Goal: Task Accomplishment & Management: Complete application form

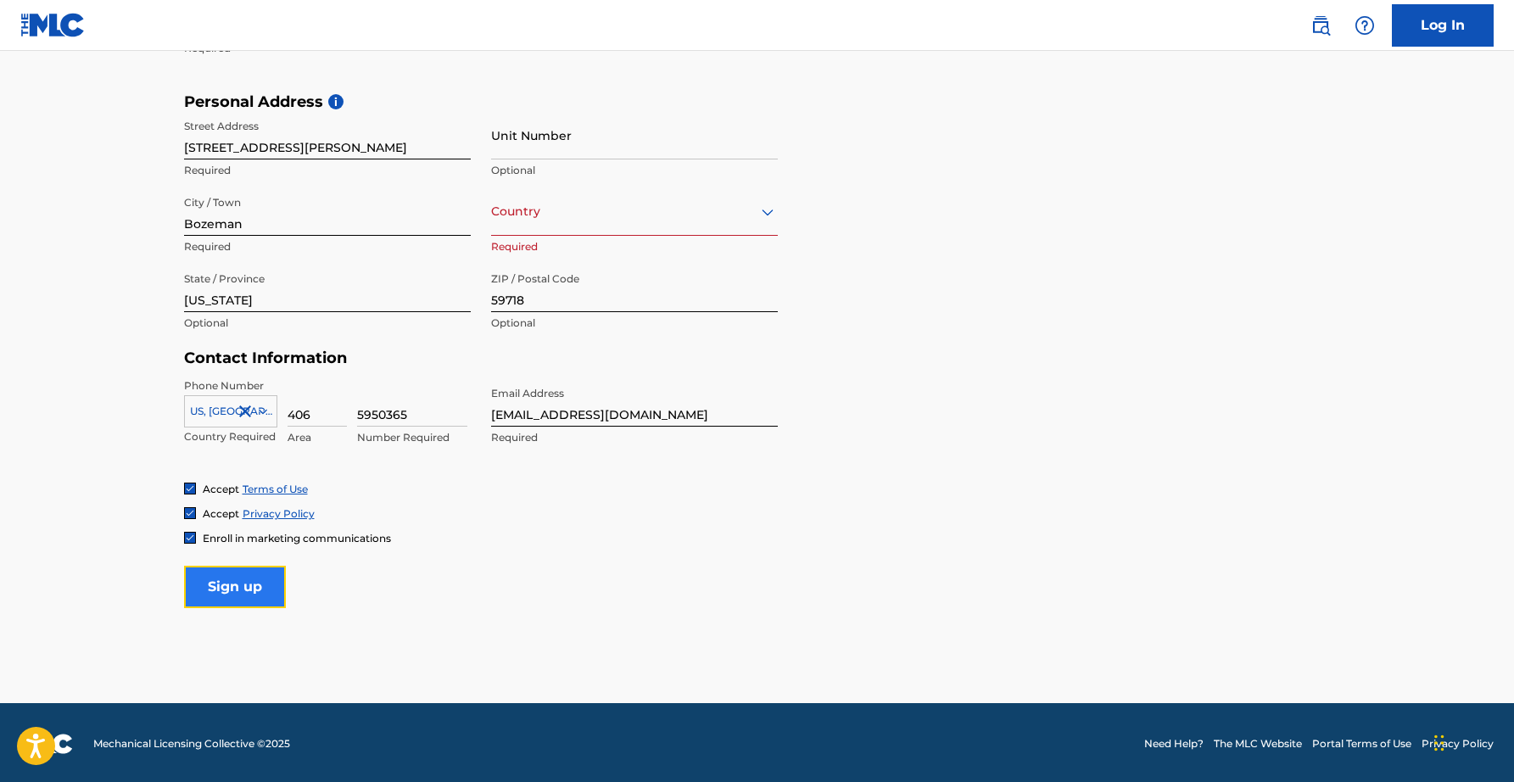
click at [277, 598] on input "Sign up" at bounding box center [235, 587] width 102 height 42
click at [565, 208] on div at bounding box center [634, 211] width 287 height 21
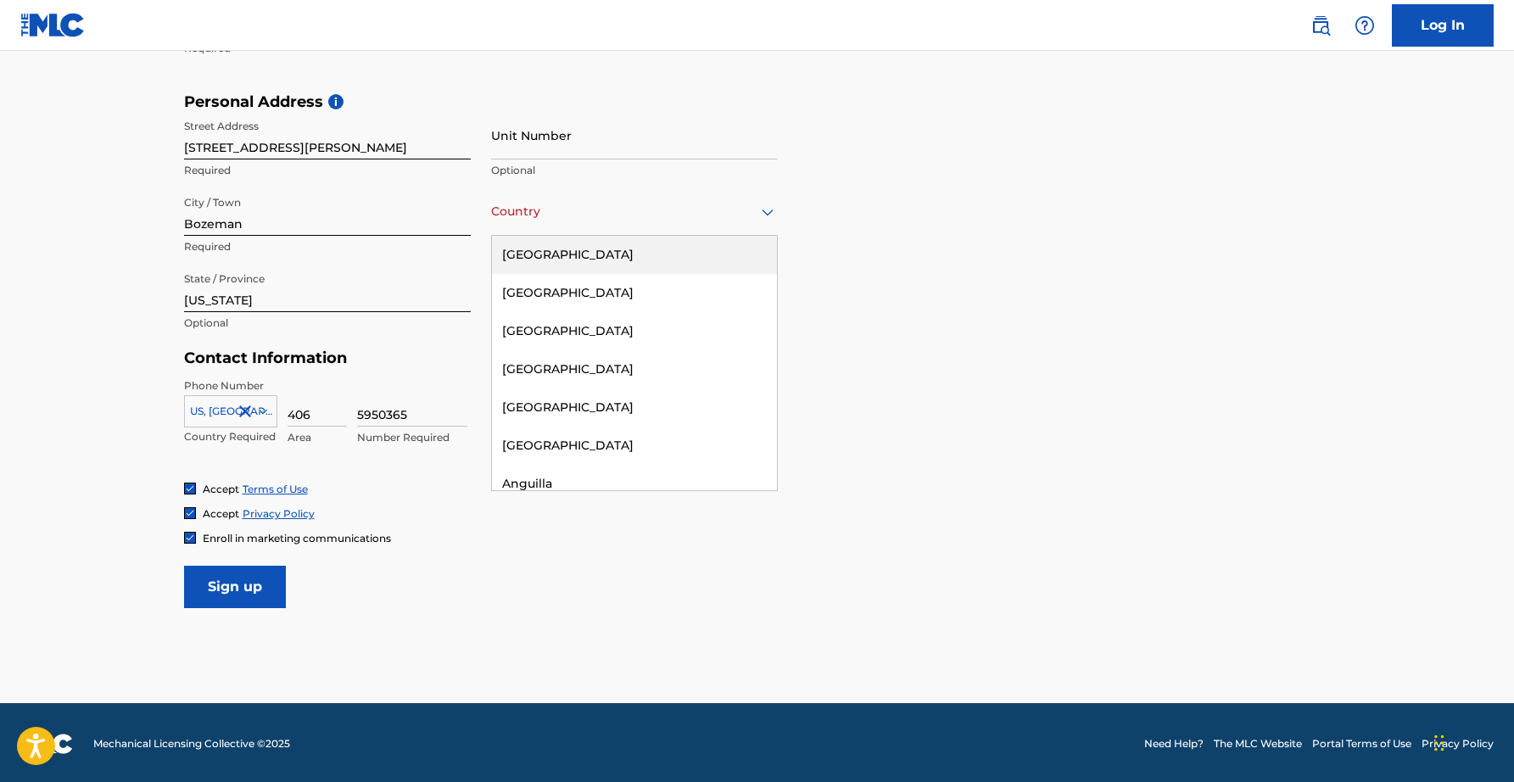
click at [551, 254] on div "[GEOGRAPHIC_DATA]" at bounding box center [634, 255] width 285 height 38
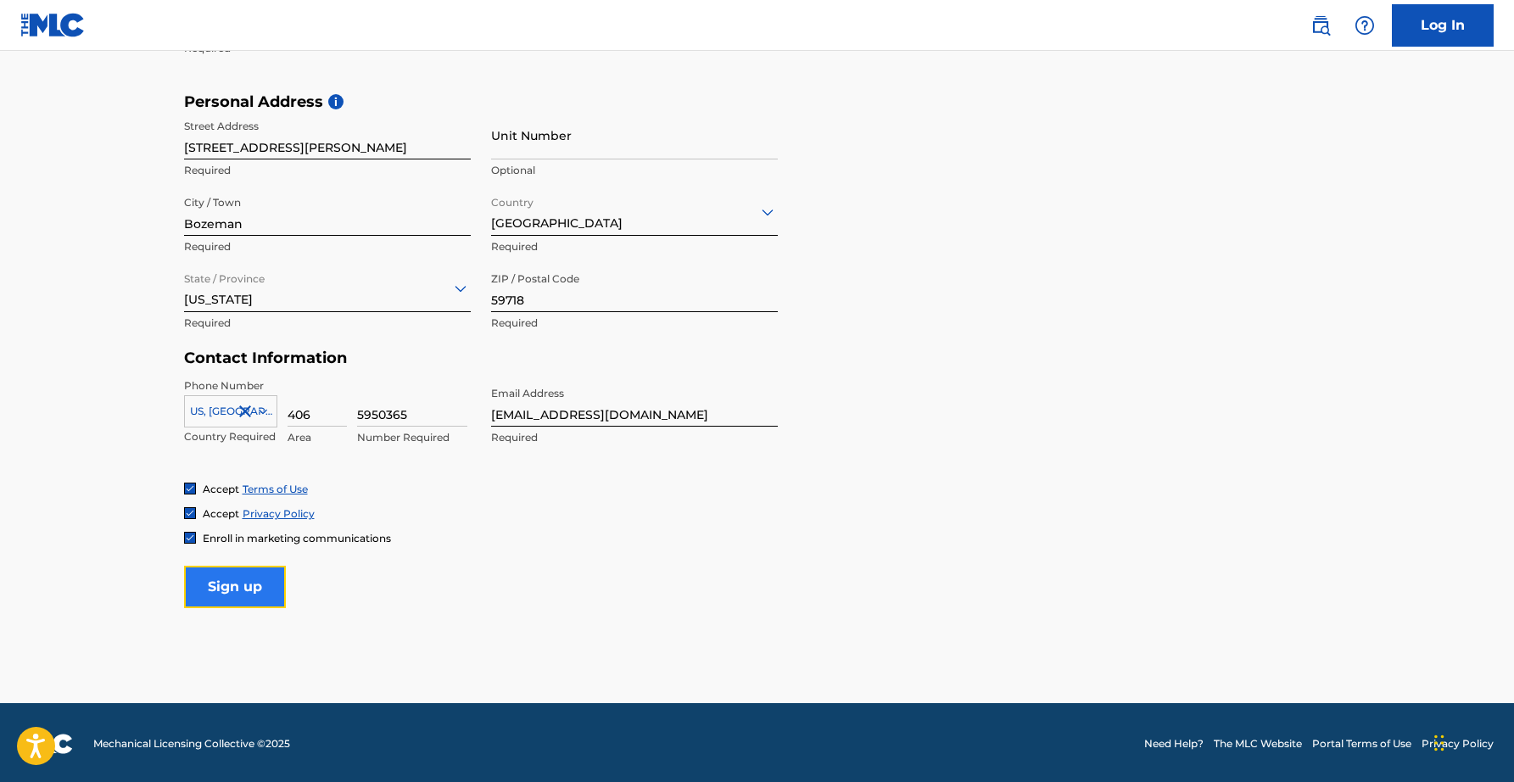
click at [218, 592] on input "Sign up" at bounding box center [235, 587] width 102 height 42
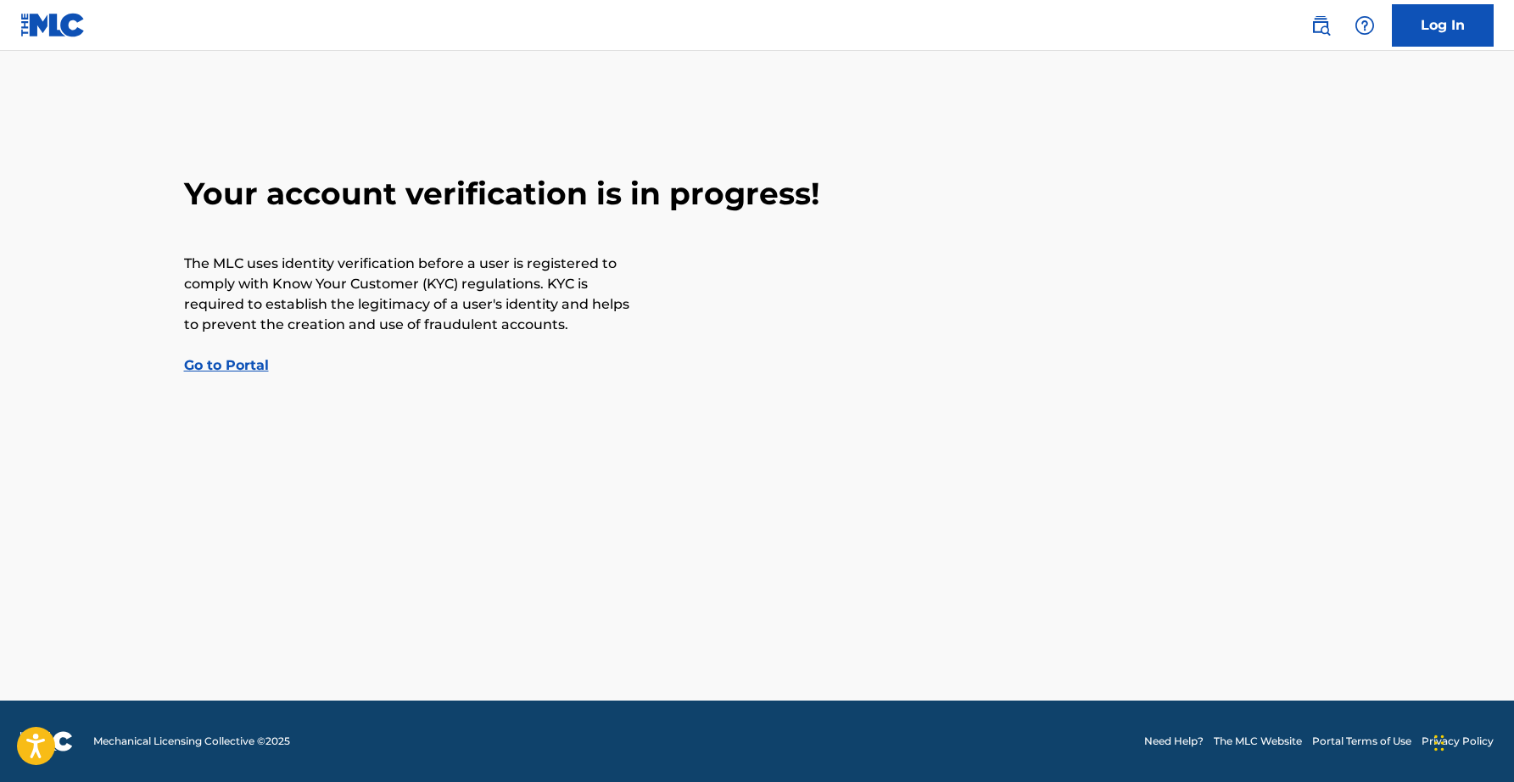
click at [248, 363] on link "Go to Portal" at bounding box center [226, 365] width 85 height 16
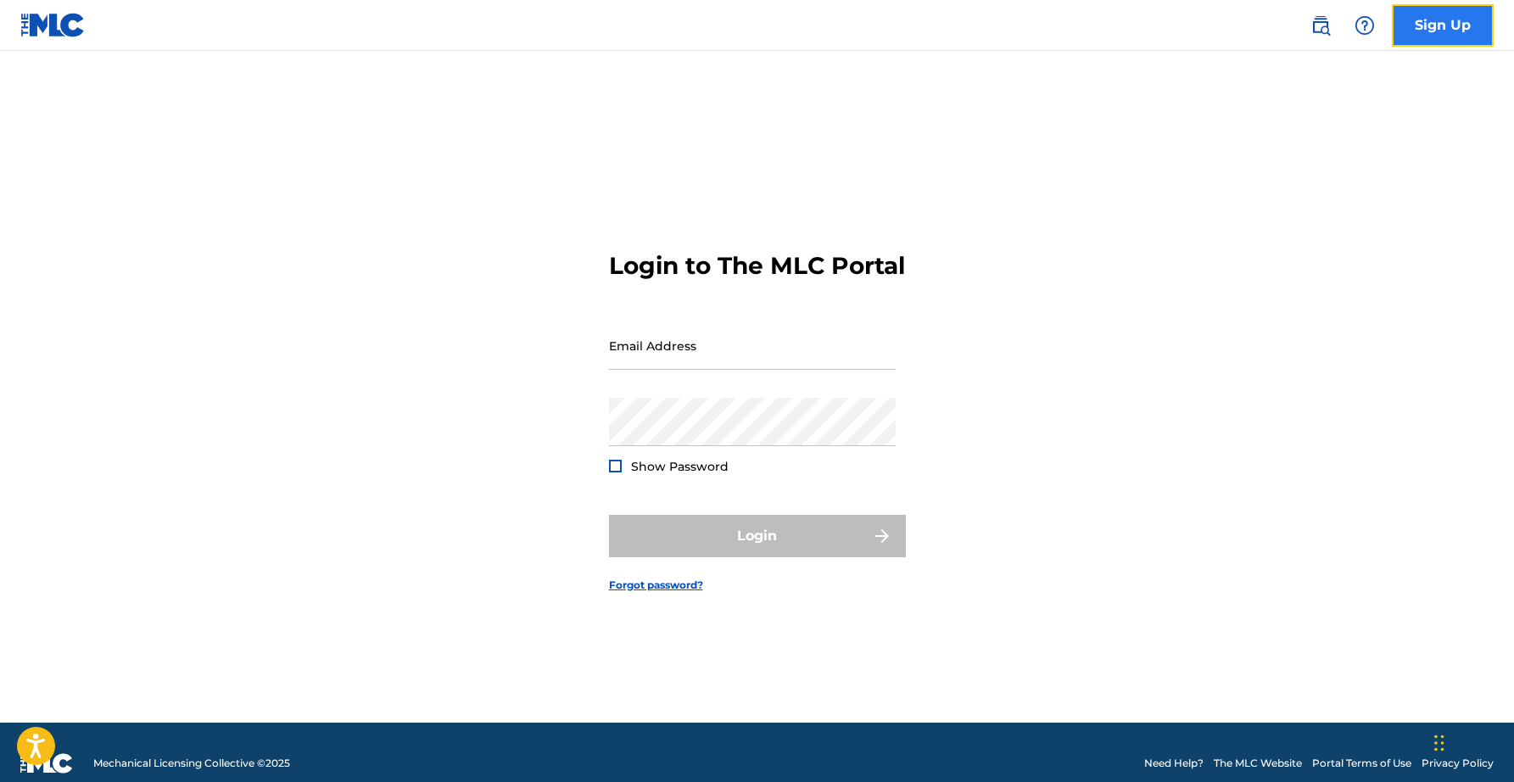
click at [1436, 29] on link "Sign Up" at bounding box center [1443, 25] width 102 height 42
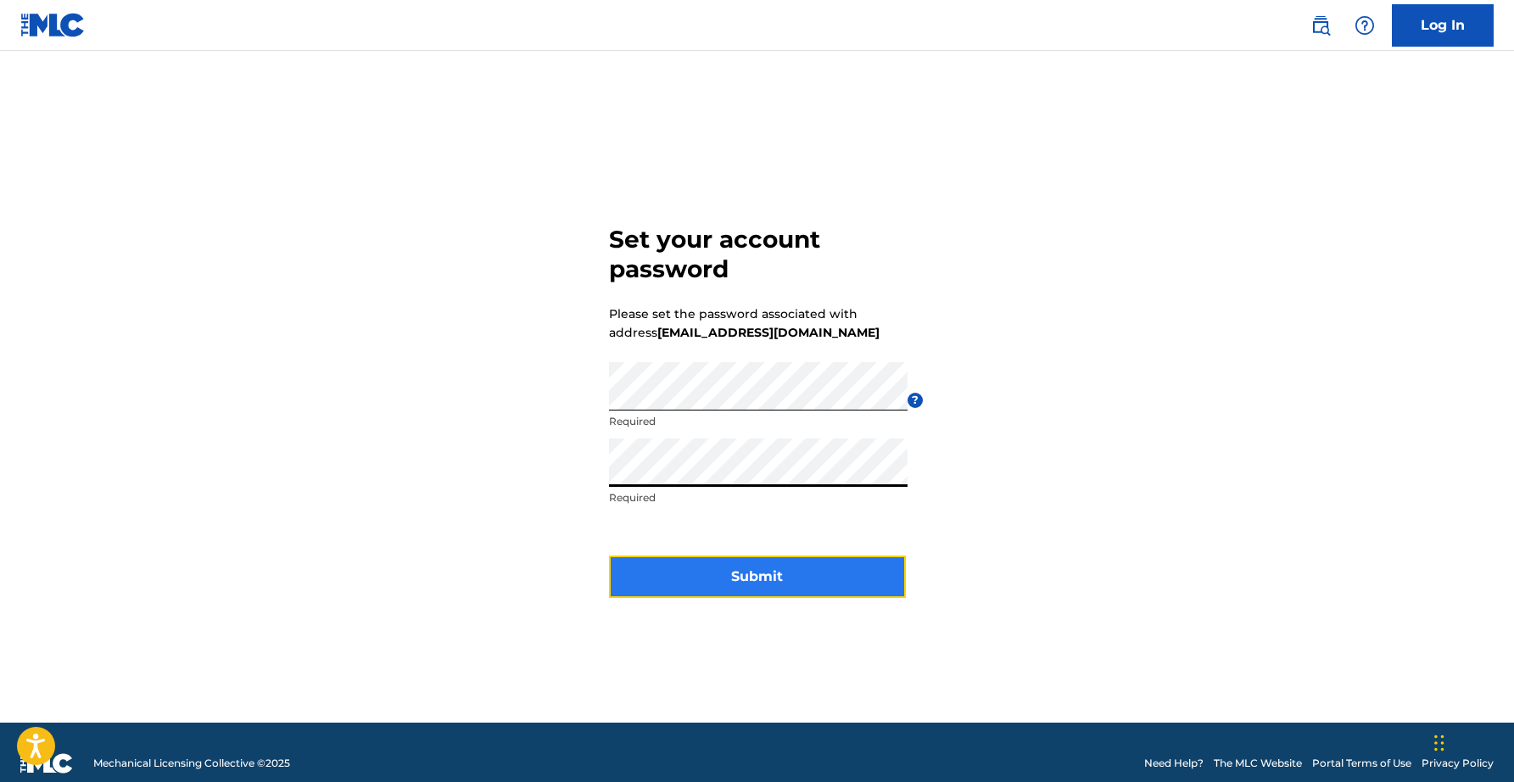
click at [735, 565] on button "Submit" at bounding box center [757, 576] width 297 height 42
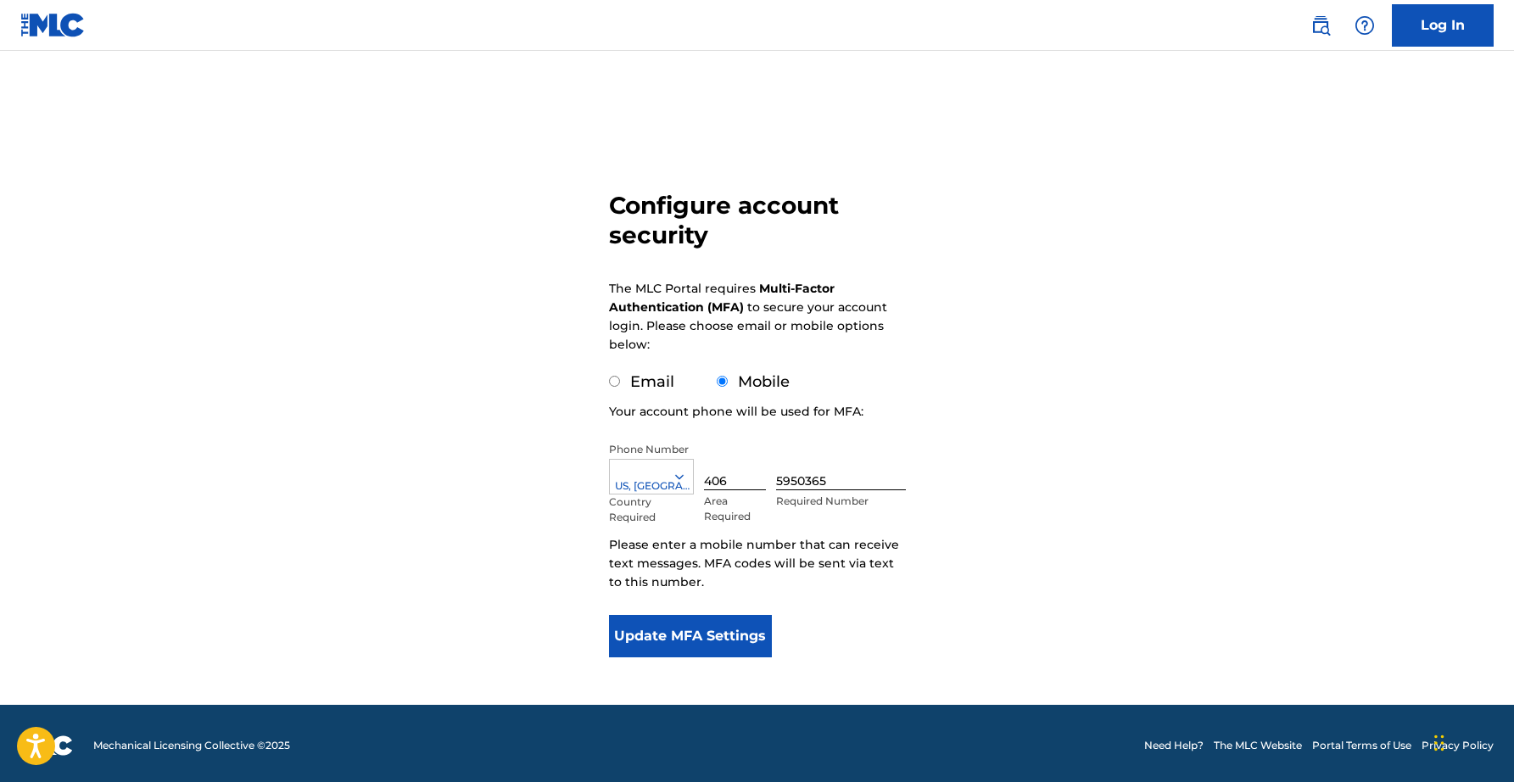
scroll to position [34, 0]
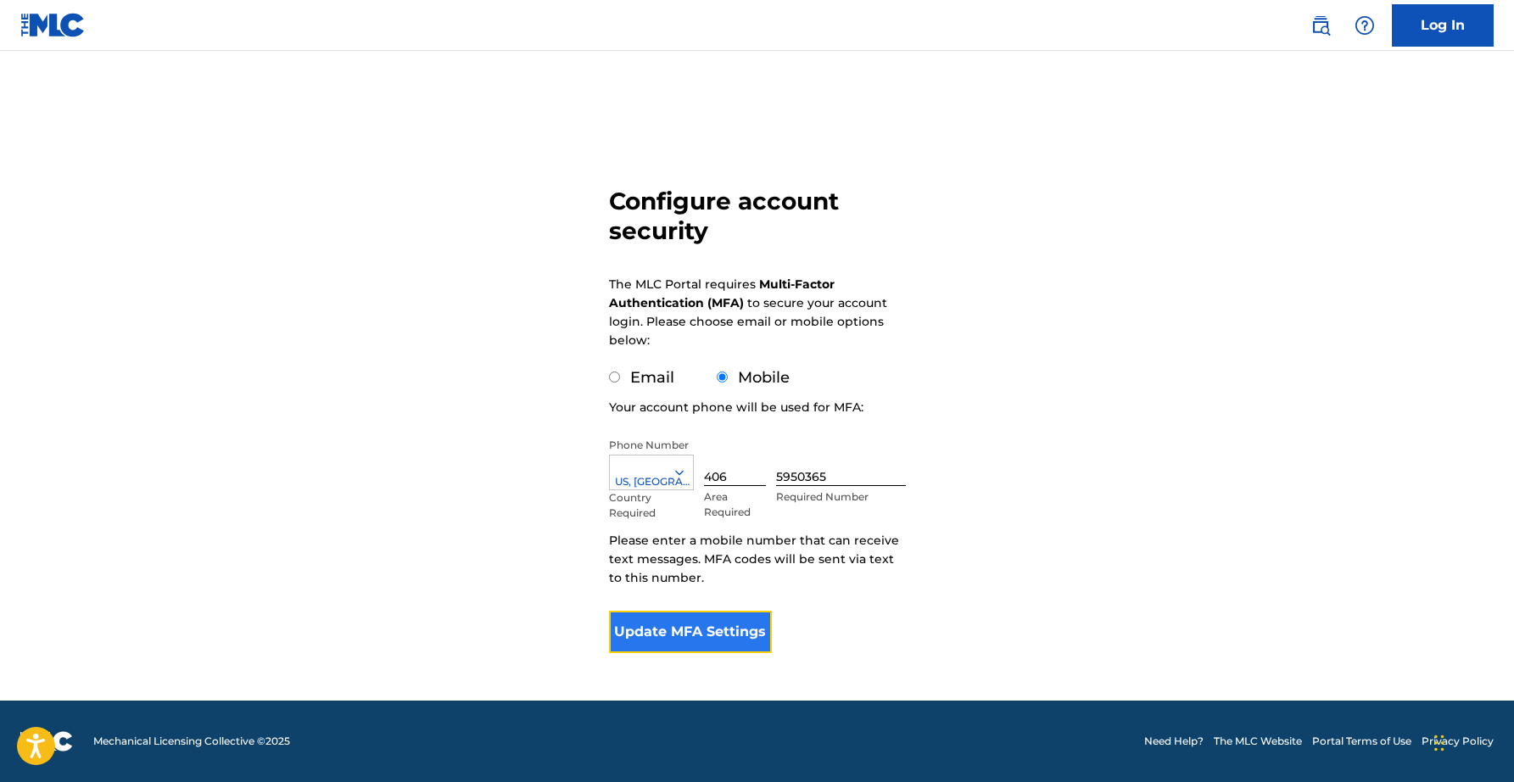
click at [712, 620] on button "Update MFA Settings" at bounding box center [691, 632] width 164 height 42
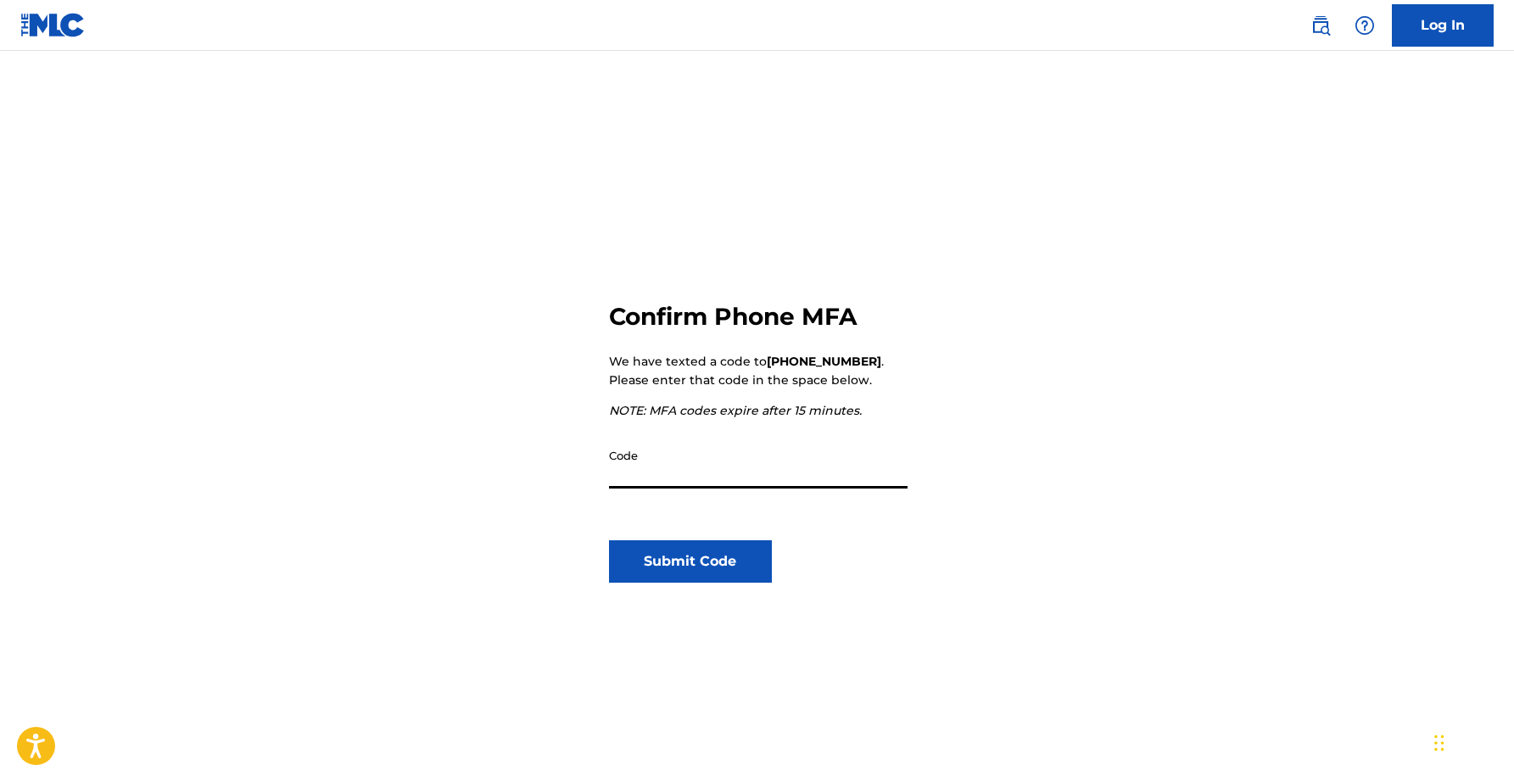
click at [745, 472] on input "Code" at bounding box center [758, 464] width 298 height 48
type input "009049"
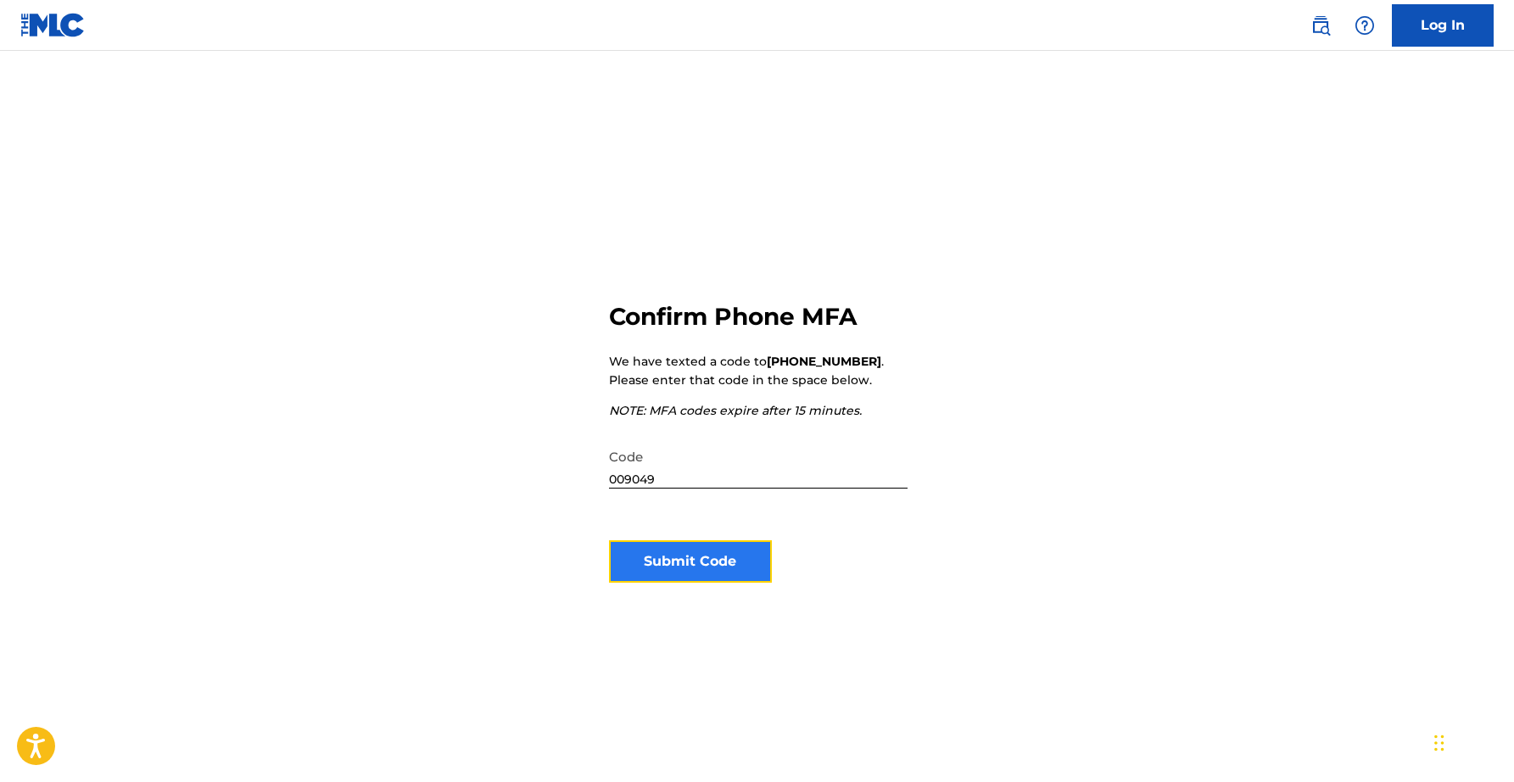
click at [719, 555] on button "Submit Code" at bounding box center [691, 561] width 164 height 42
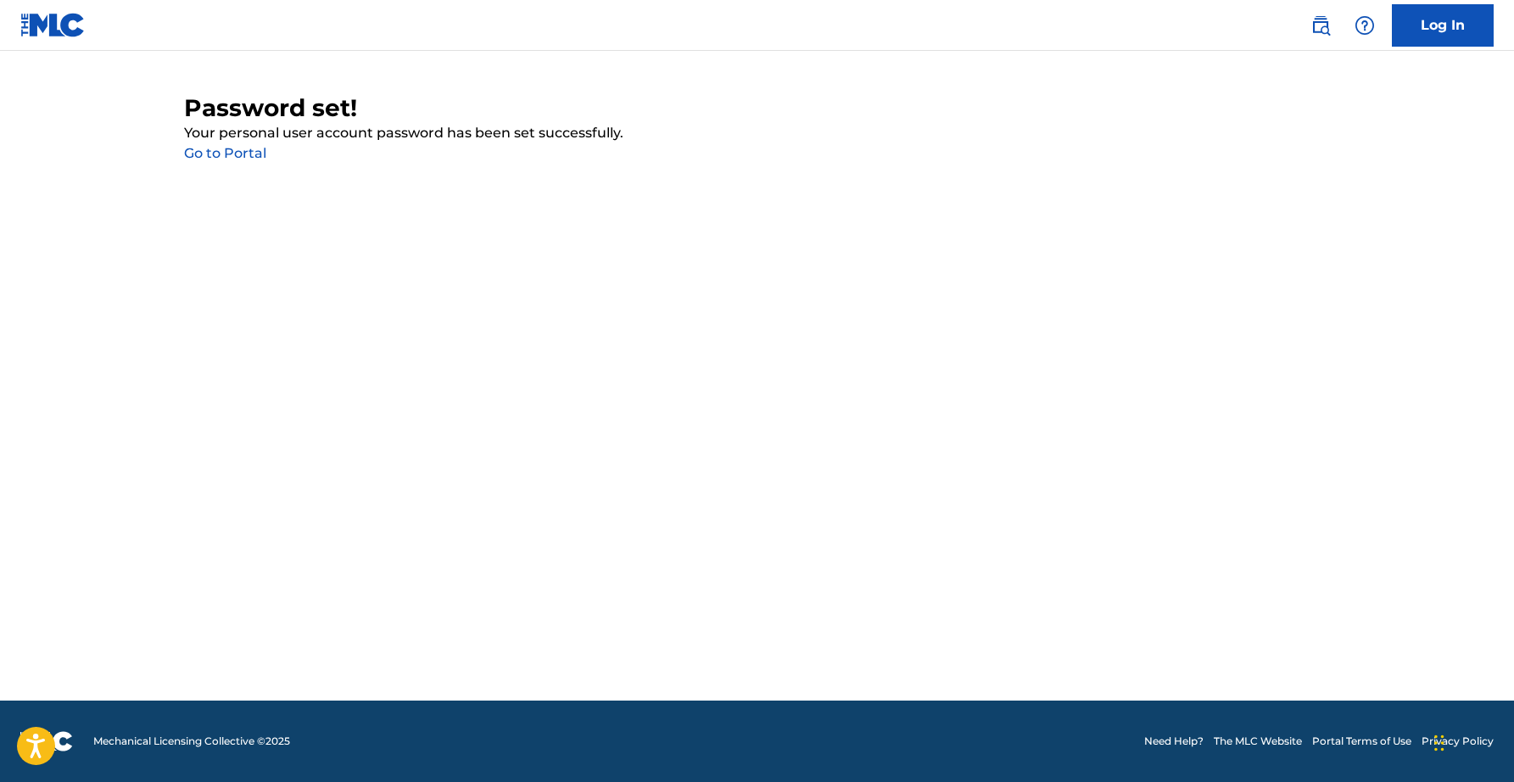
click at [239, 148] on link "Go to Portal" at bounding box center [225, 153] width 82 height 16
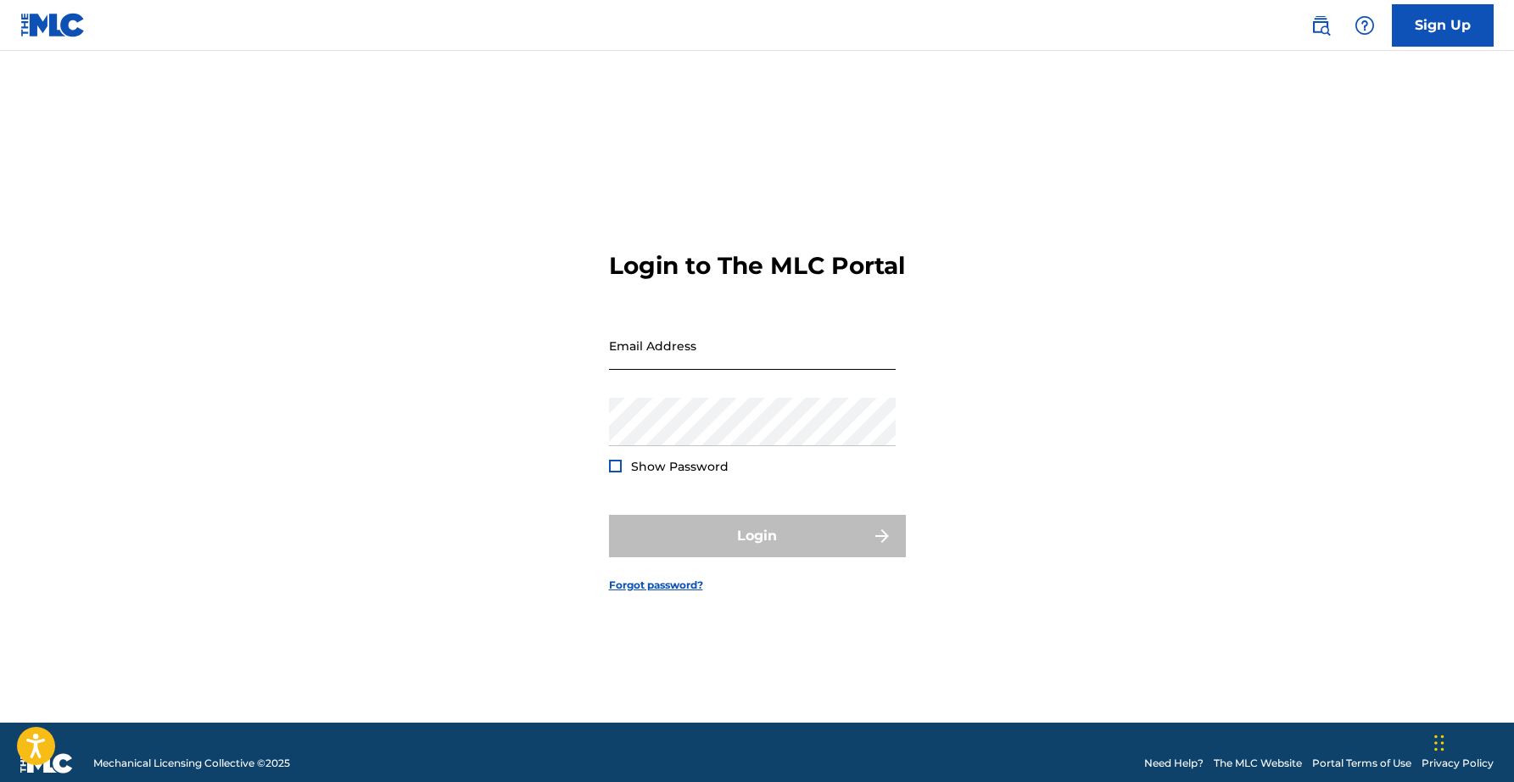
click at [656, 353] on input "Email Address" at bounding box center [752, 345] width 287 height 48
type input "[EMAIL_ADDRESS][DOMAIN_NAME]"
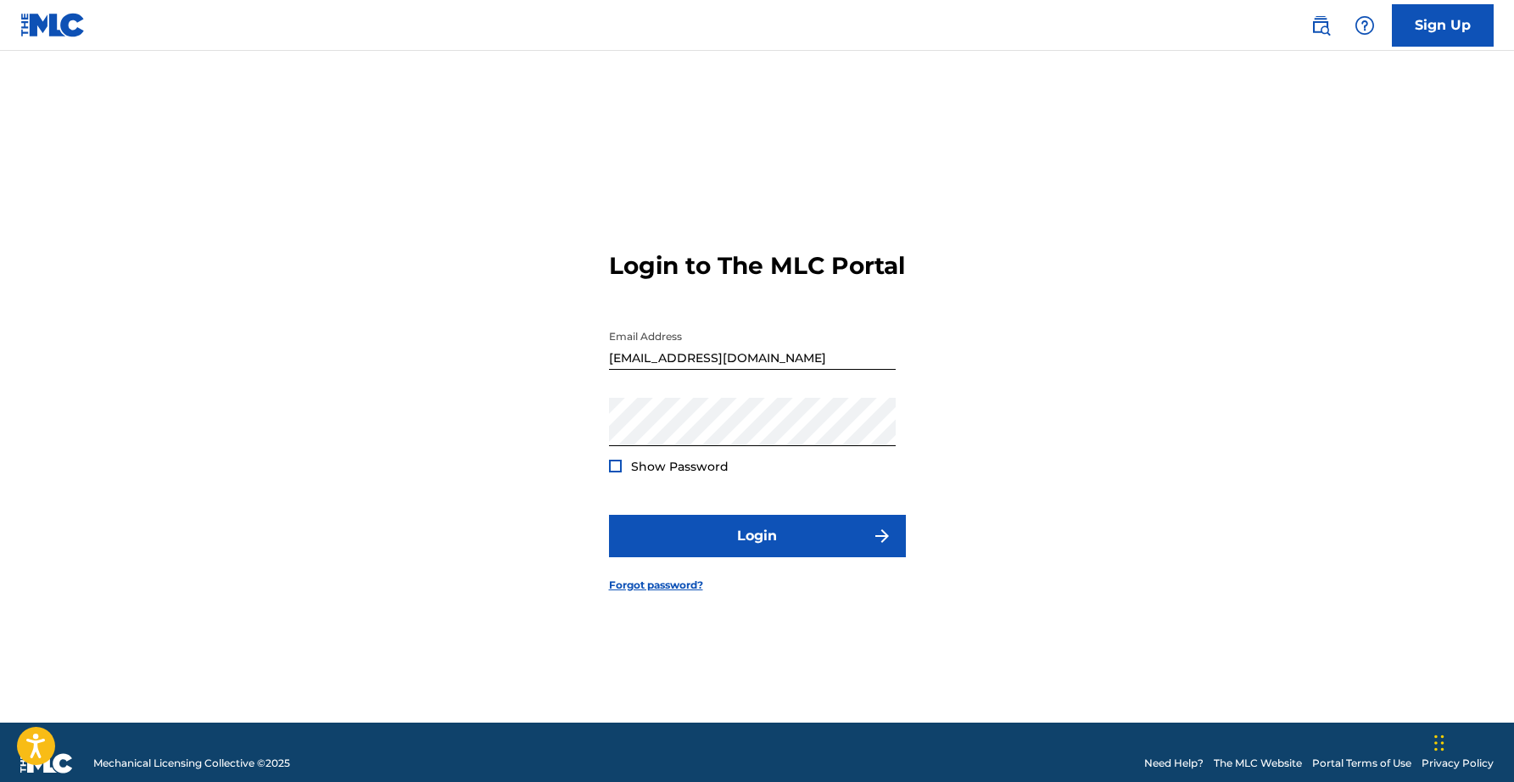
click at [613, 472] on div at bounding box center [615, 466] width 13 height 13
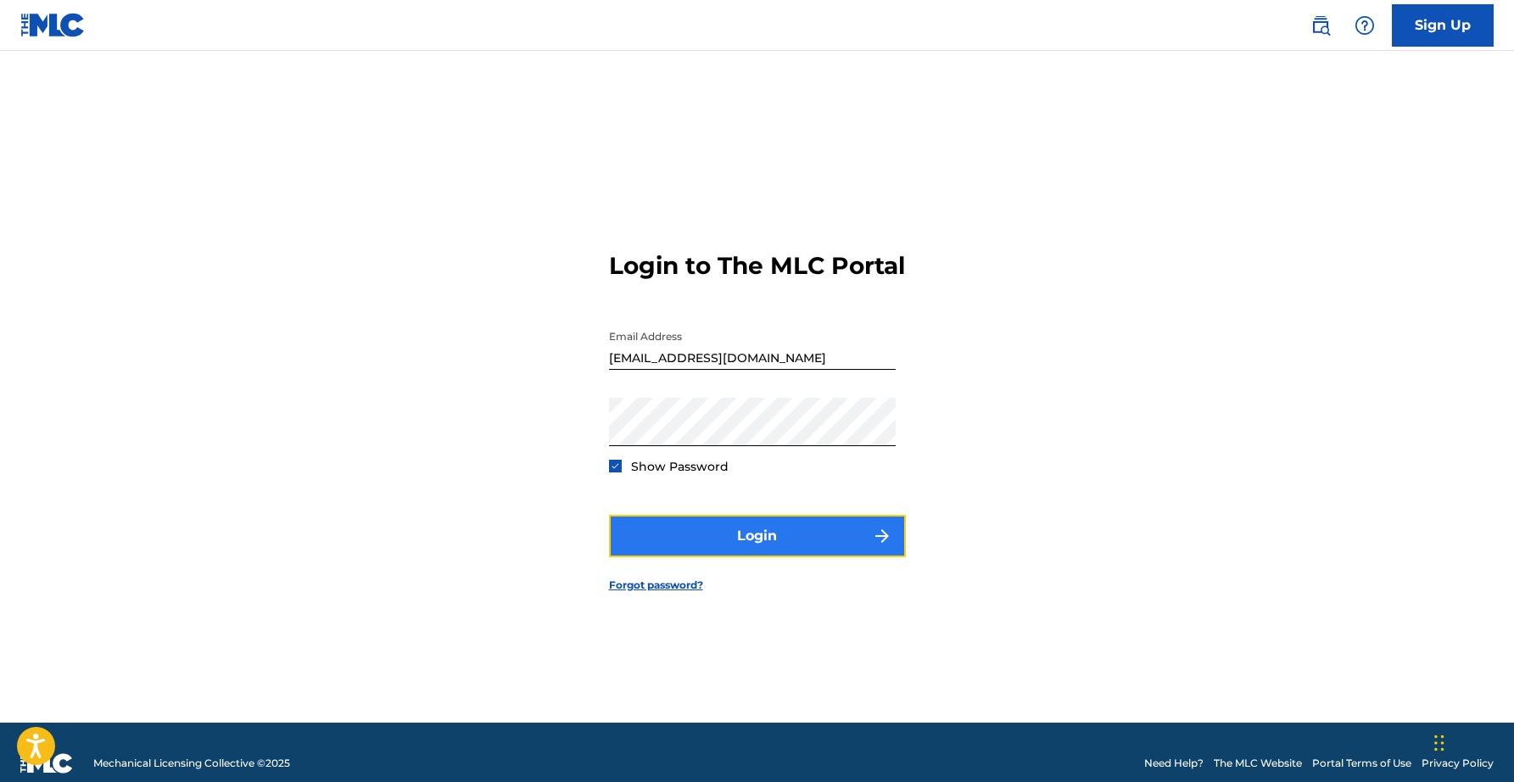
click at [656, 547] on button "Login" at bounding box center [757, 536] width 297 height 42
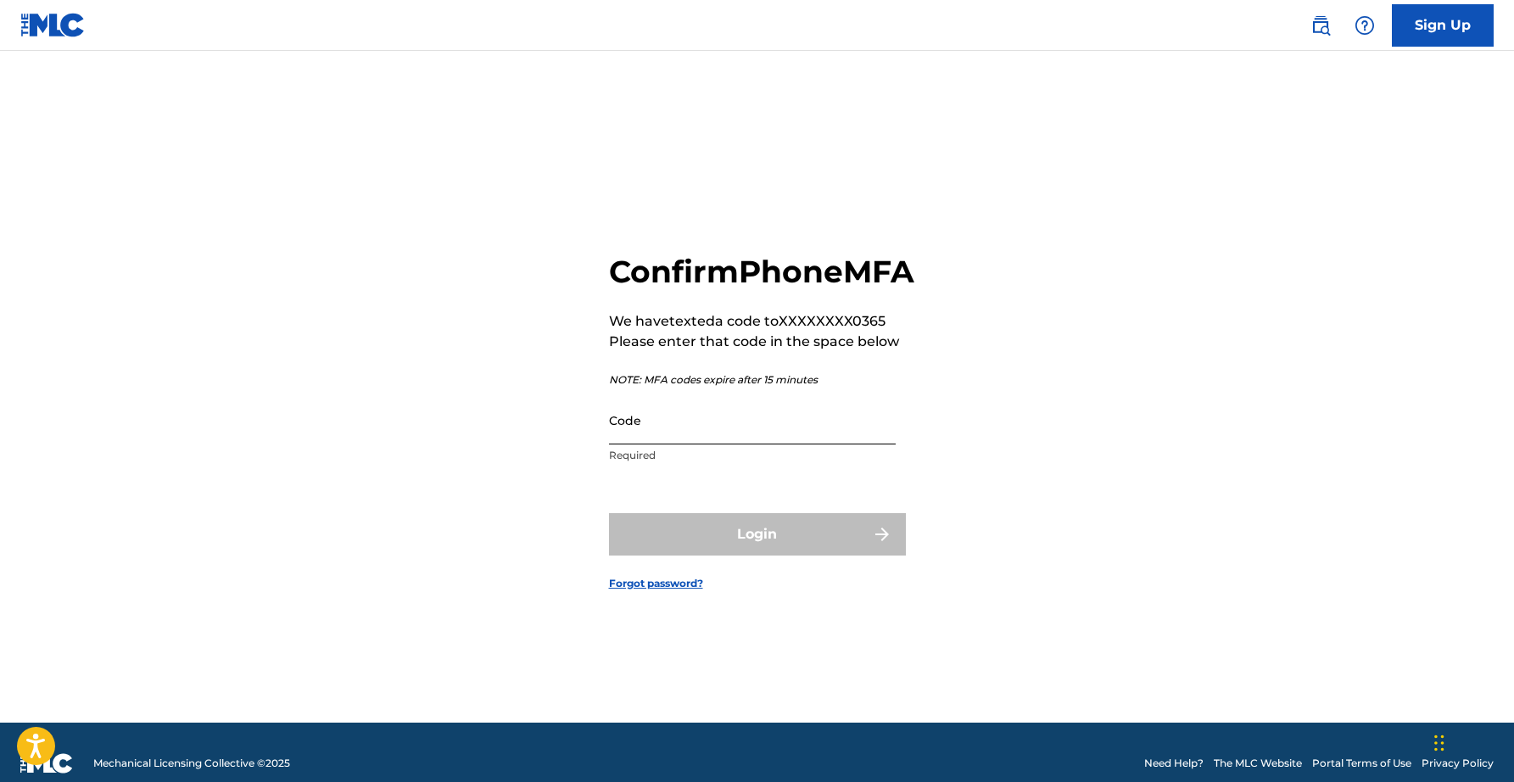
click at [723, 444] on input "Code" at bounding box center [752, 420] width 287 height 48
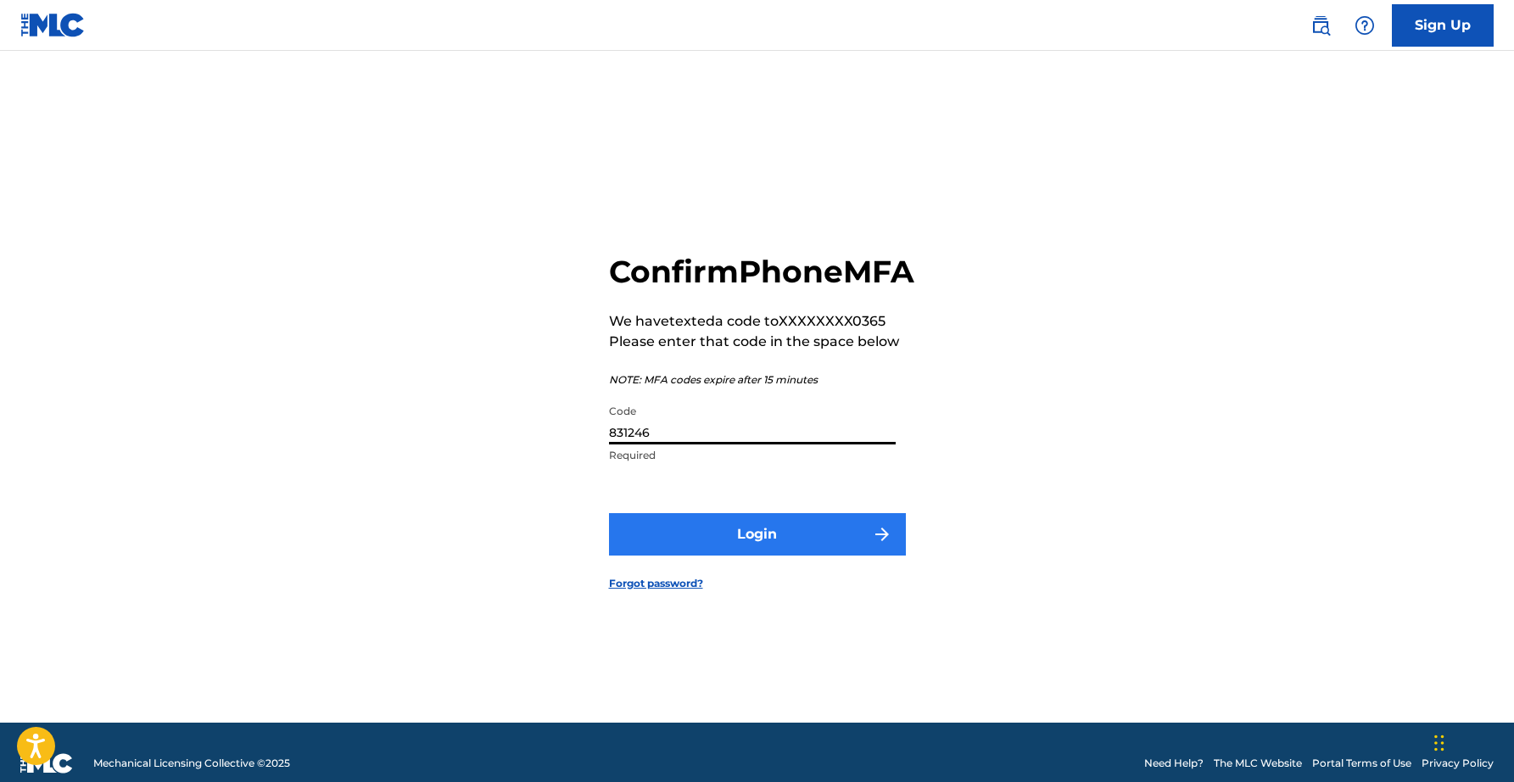
type input "831246"
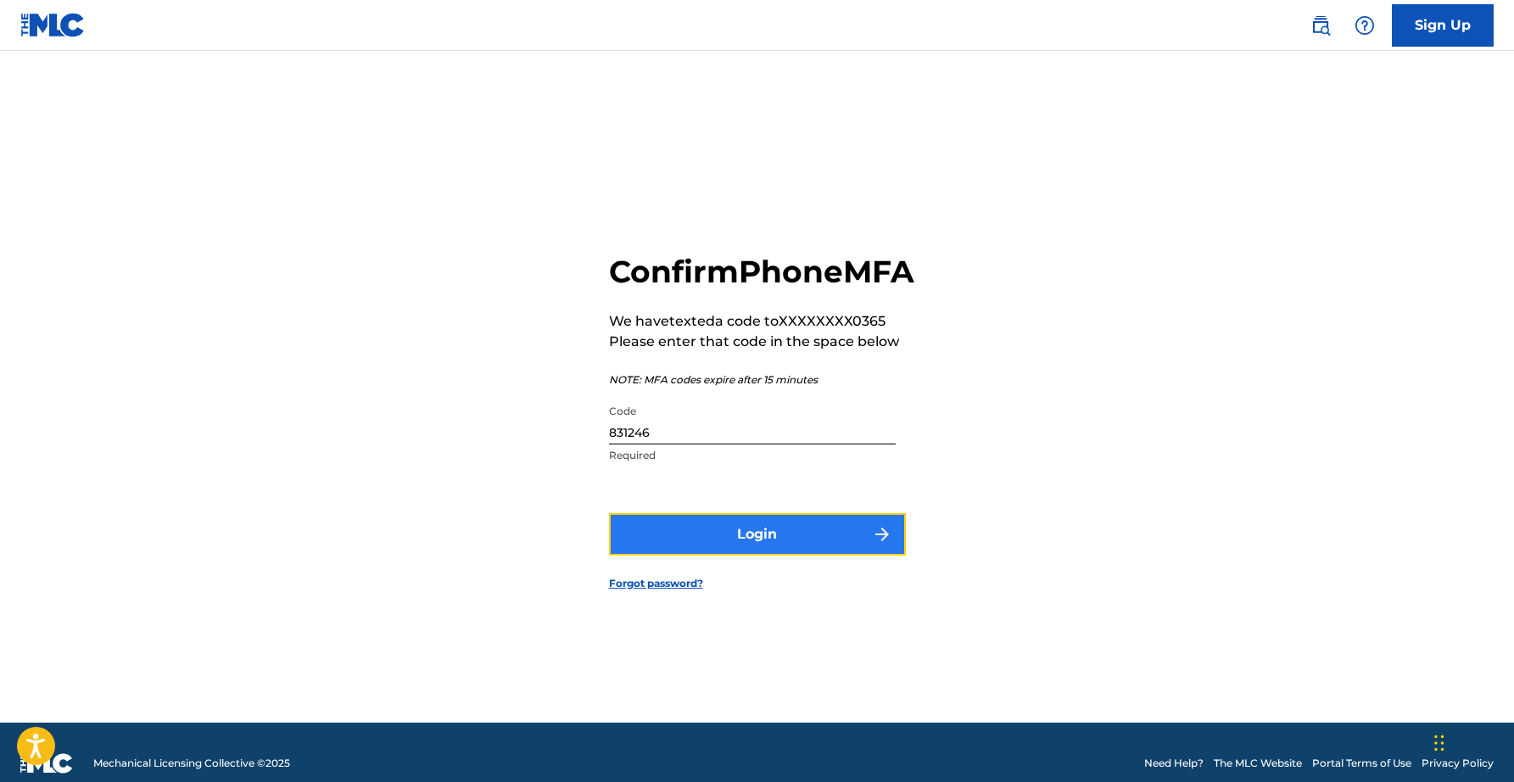
click at [807, 555] on button "Login" at bounding box center [757, 534] width 297 height 42
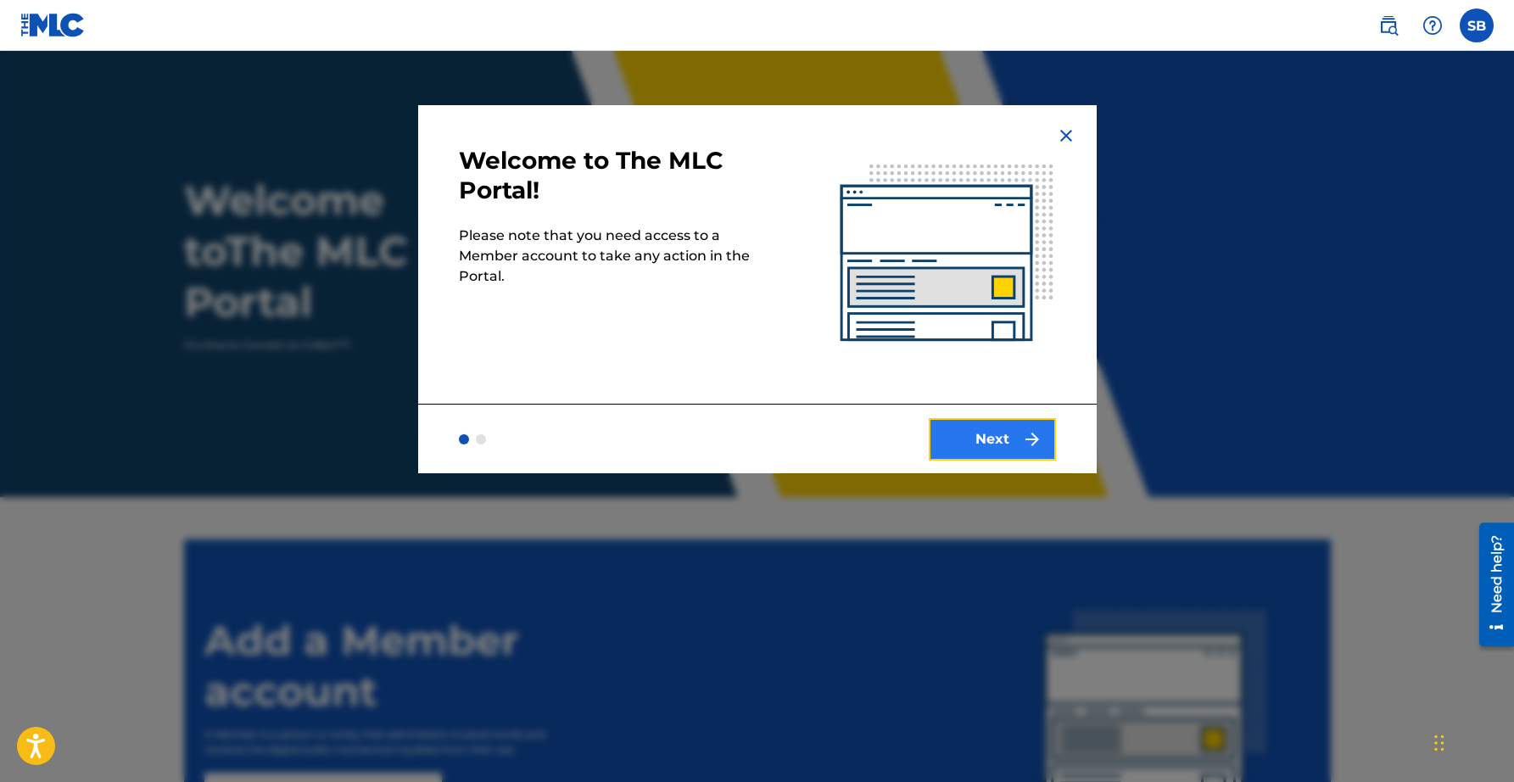
click at [958, 449] on button "Next" at bounding box center [992, 439] width 127 height 42
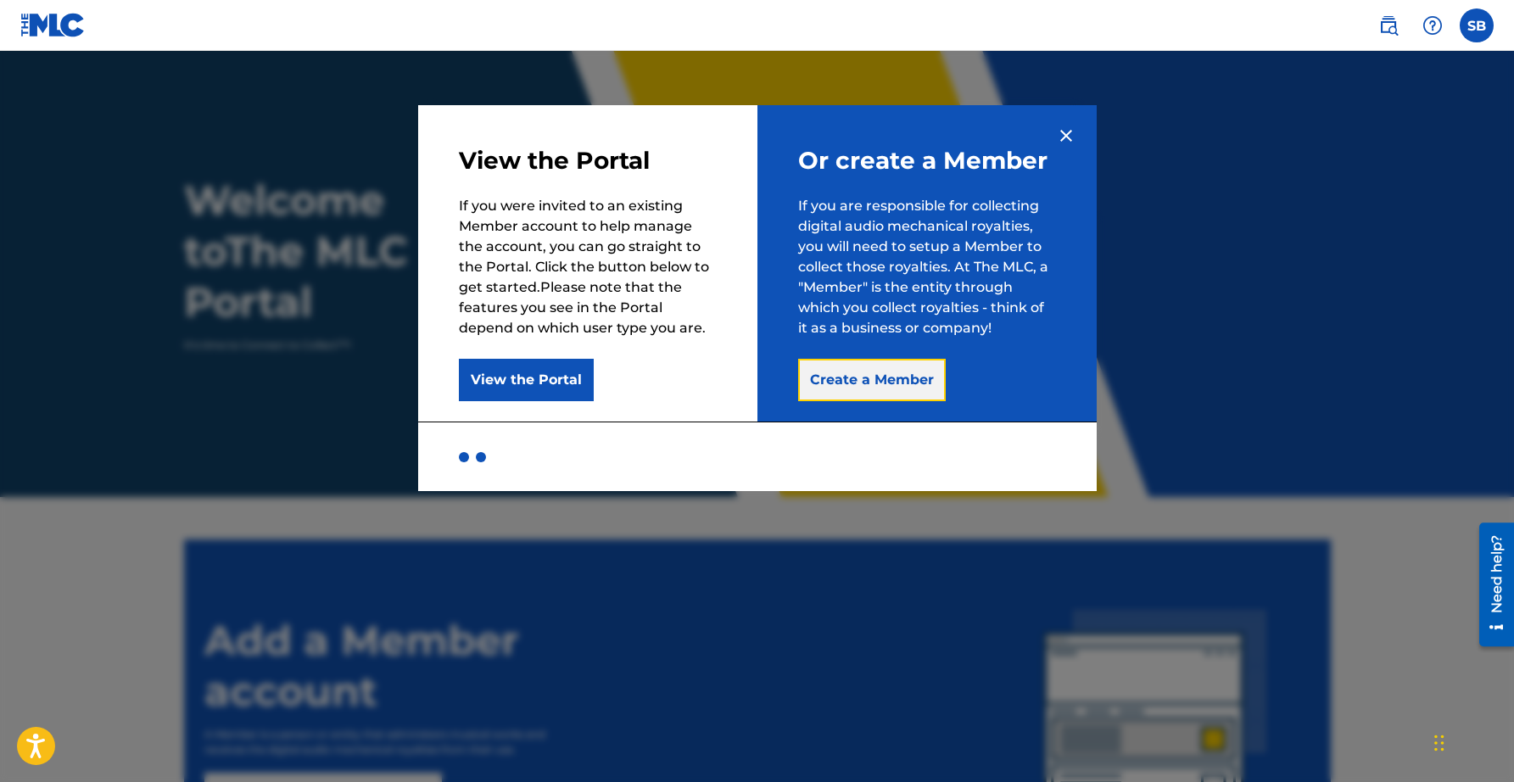
click at [918, 391] on button "Create a Member" at bounding box center [872, 380] width 148 height 42
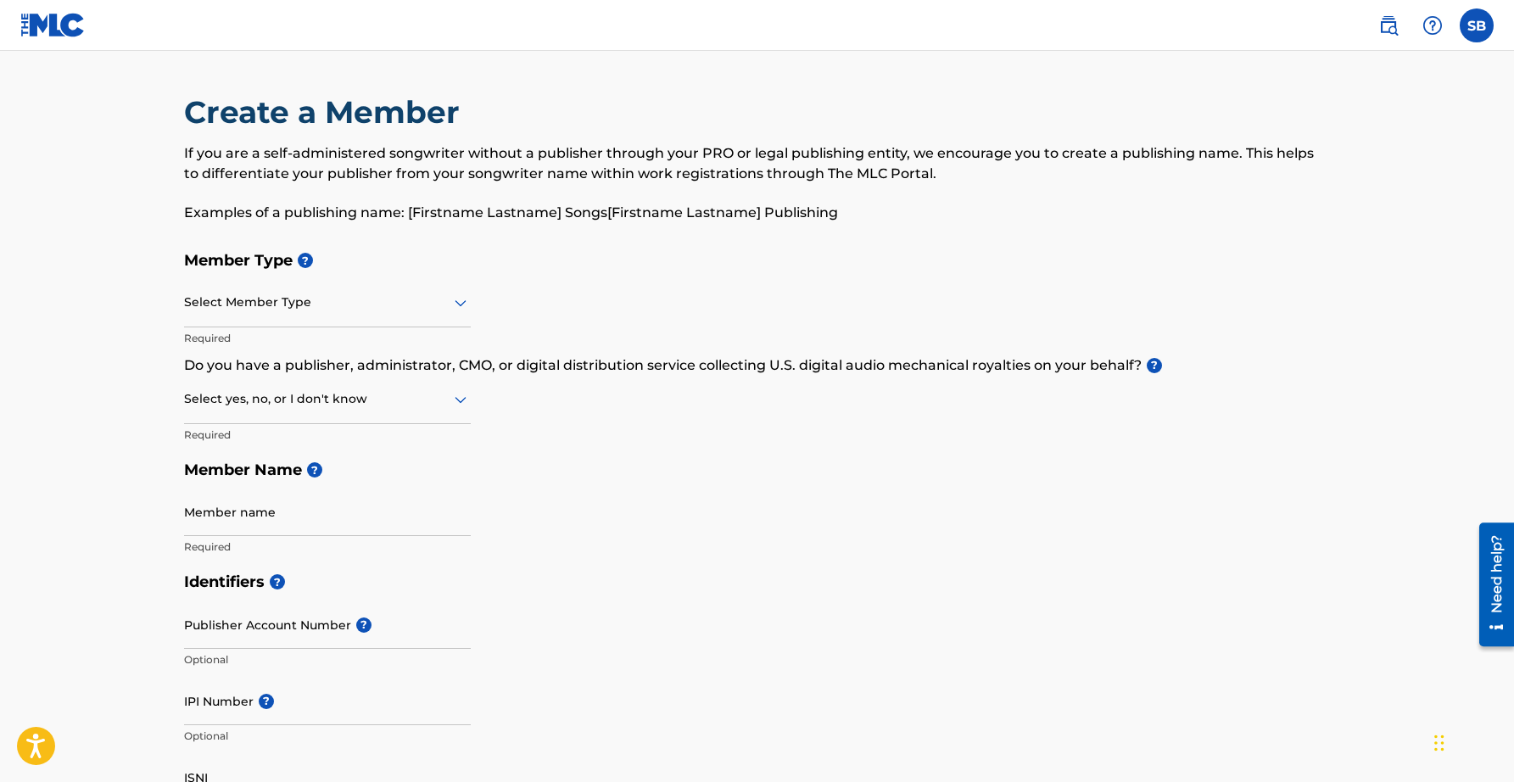
click at [456, 298] on icon at bounding box center [460, 303] width 20 height 20
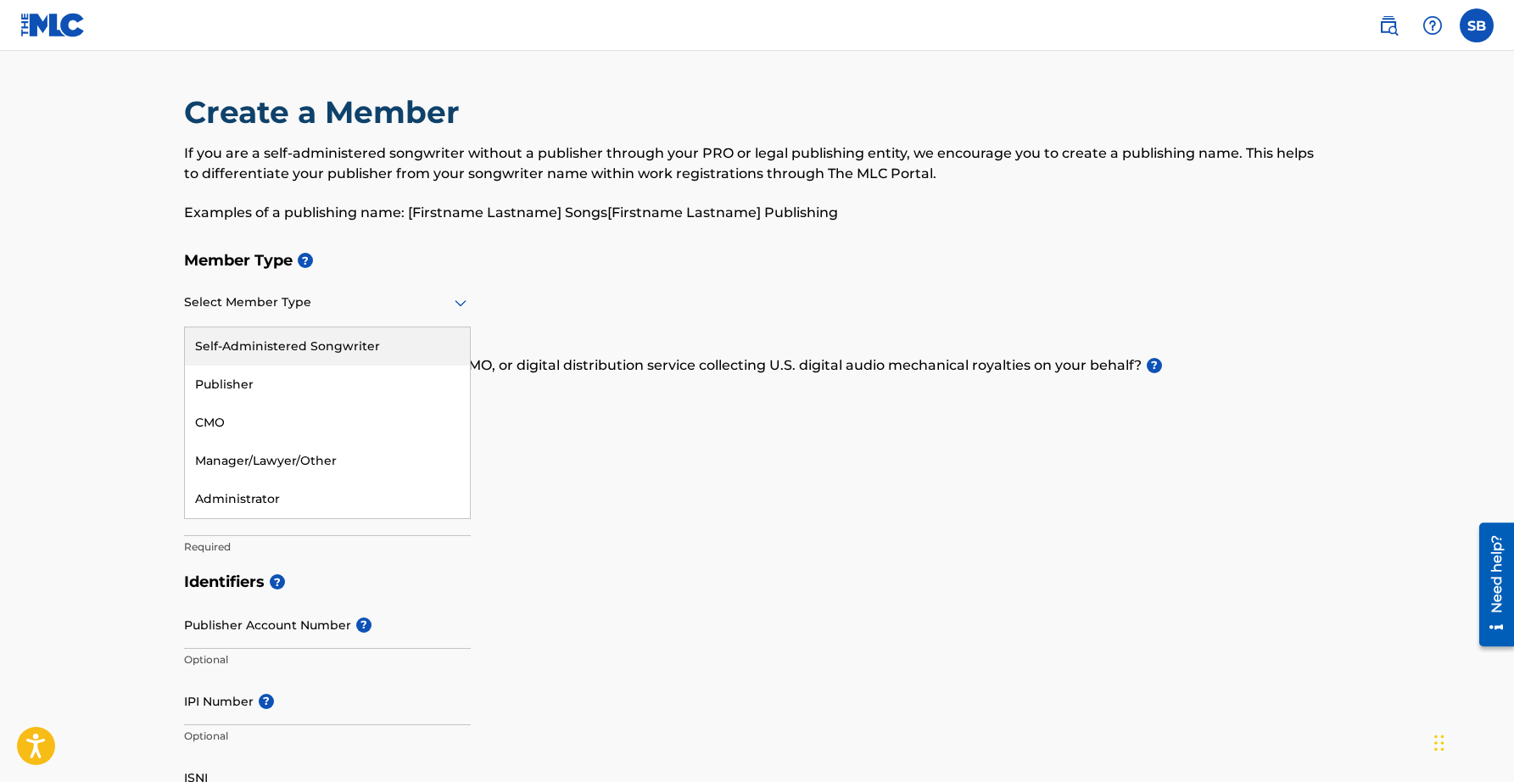
click at [281, 344] on div "Self-Administered Songwriter" at bounding box center [327, 346] width 285 height 38
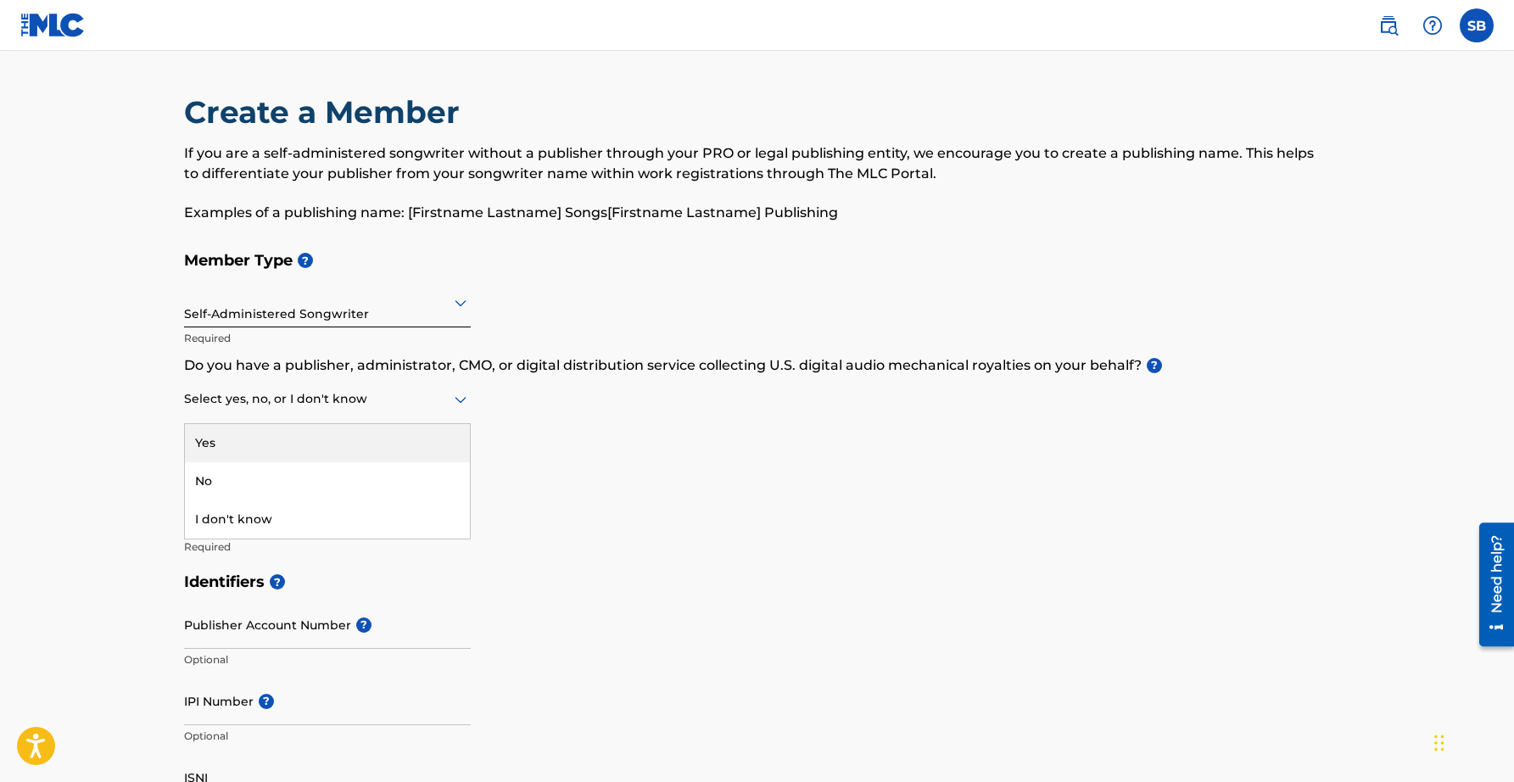
click at [237, 404] on div at bounding box center [327, 398] width 287 height 21
click at [242, 475] on div "No" at bounding box center [327, 481] width 285 height 38
click at [226, 525] on input "Member name" at bounding box center [327, 512] width 287 height 48
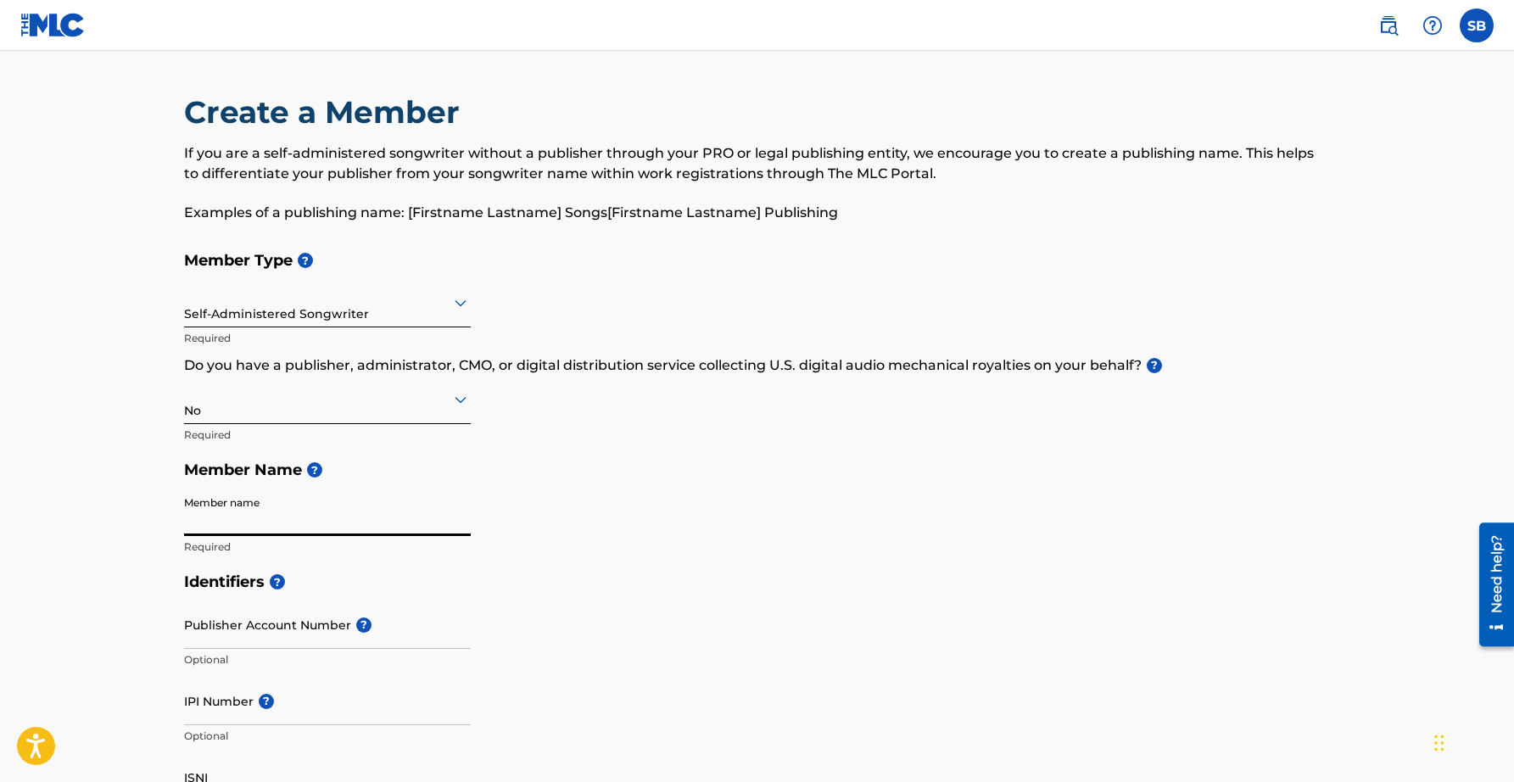
type input "Shane Boylan"
type input "[STREET_ADDRESS][PERSON_NAME]"
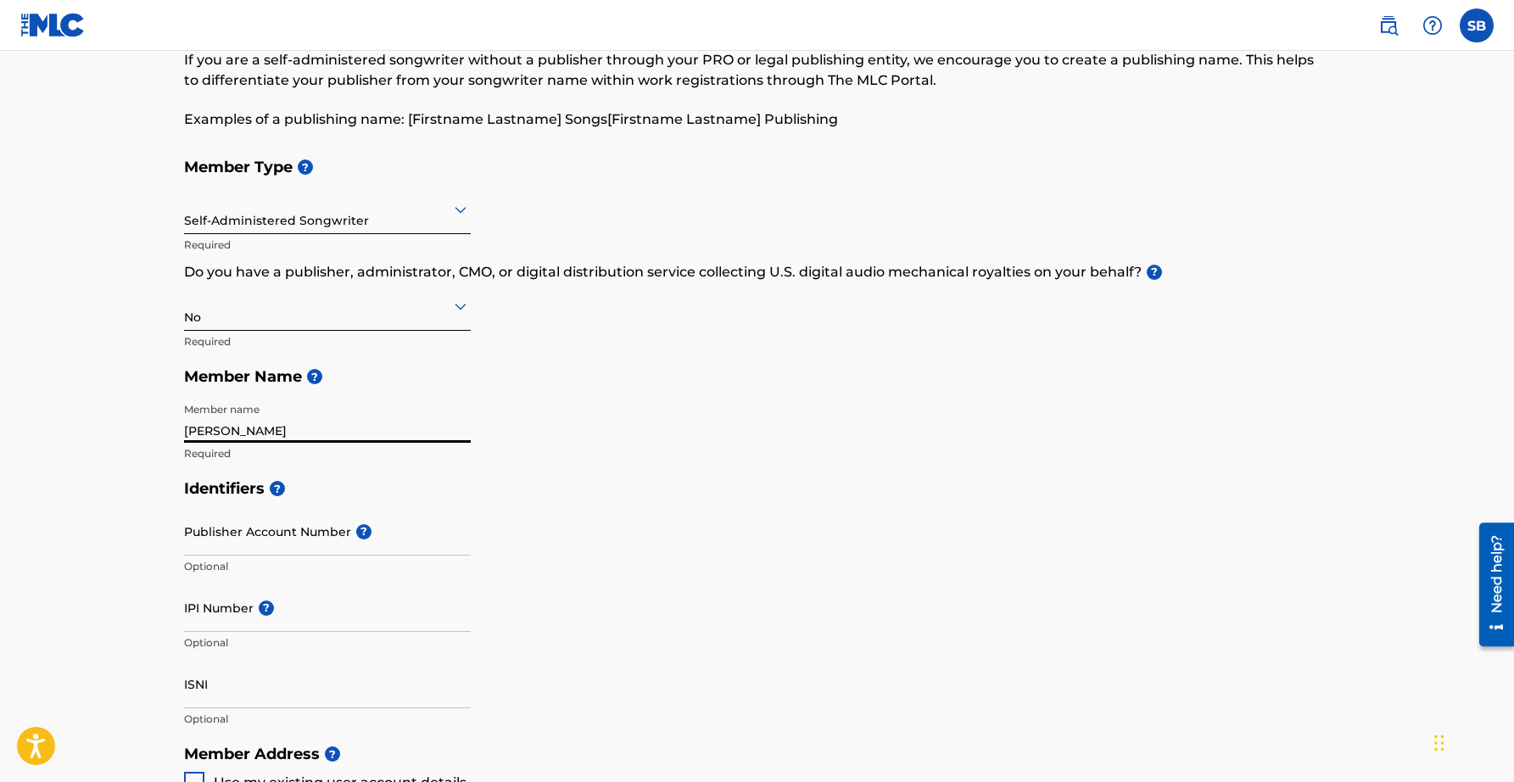
scroll to position [114, 0]
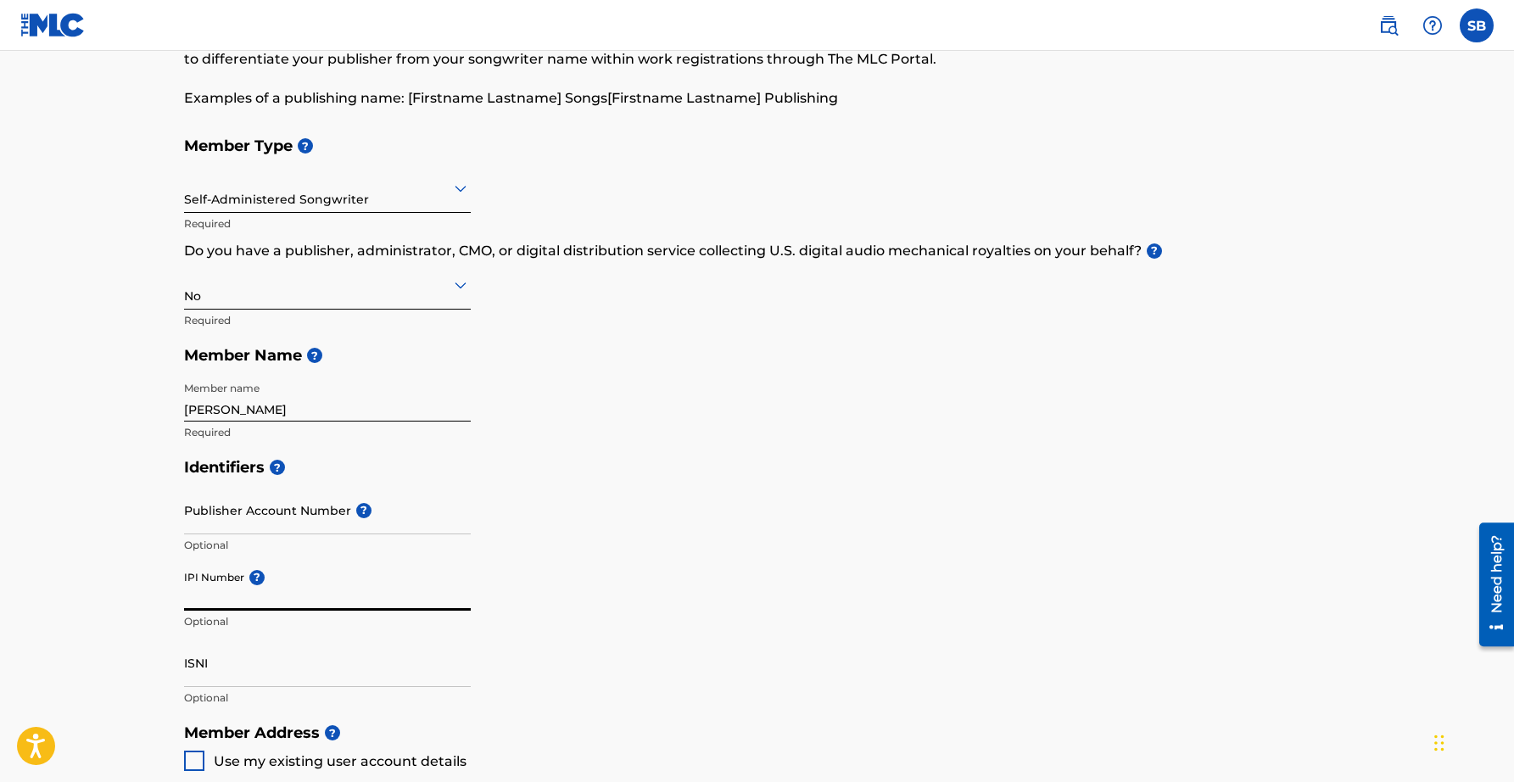
click at [294, 596] on input "IPI Number ?" at bounding box center [327, 586] width 287 height 48
click at [285, 409] on input "Shane Boylan" at bounding box center [327, 397] width 287 height 48
type input "Shane Boylan Songs"
click at [314, 591] on input "IPI Number ?" at bounding box center [327, 586] width 287 height 48
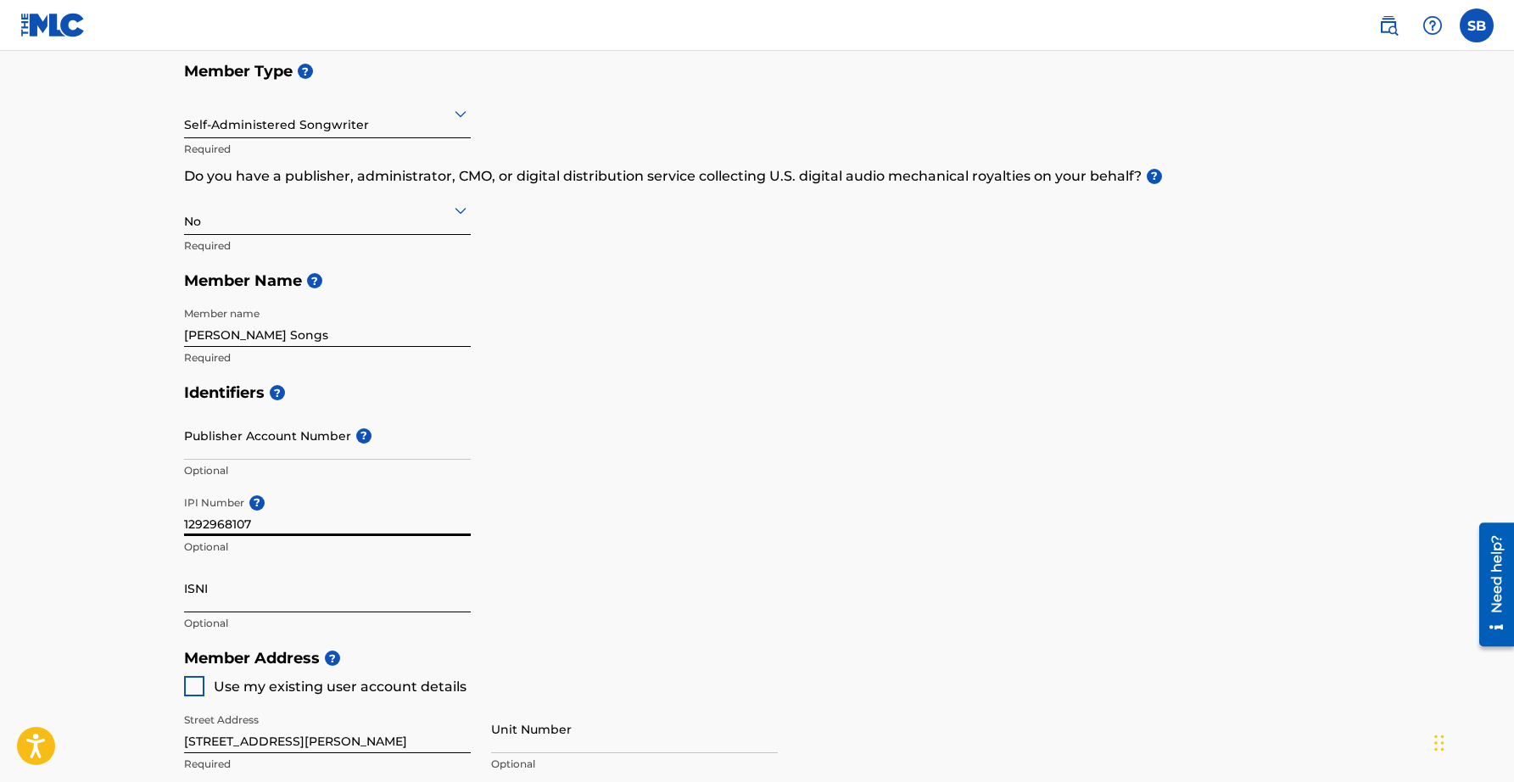
scroll to position [202, 0]
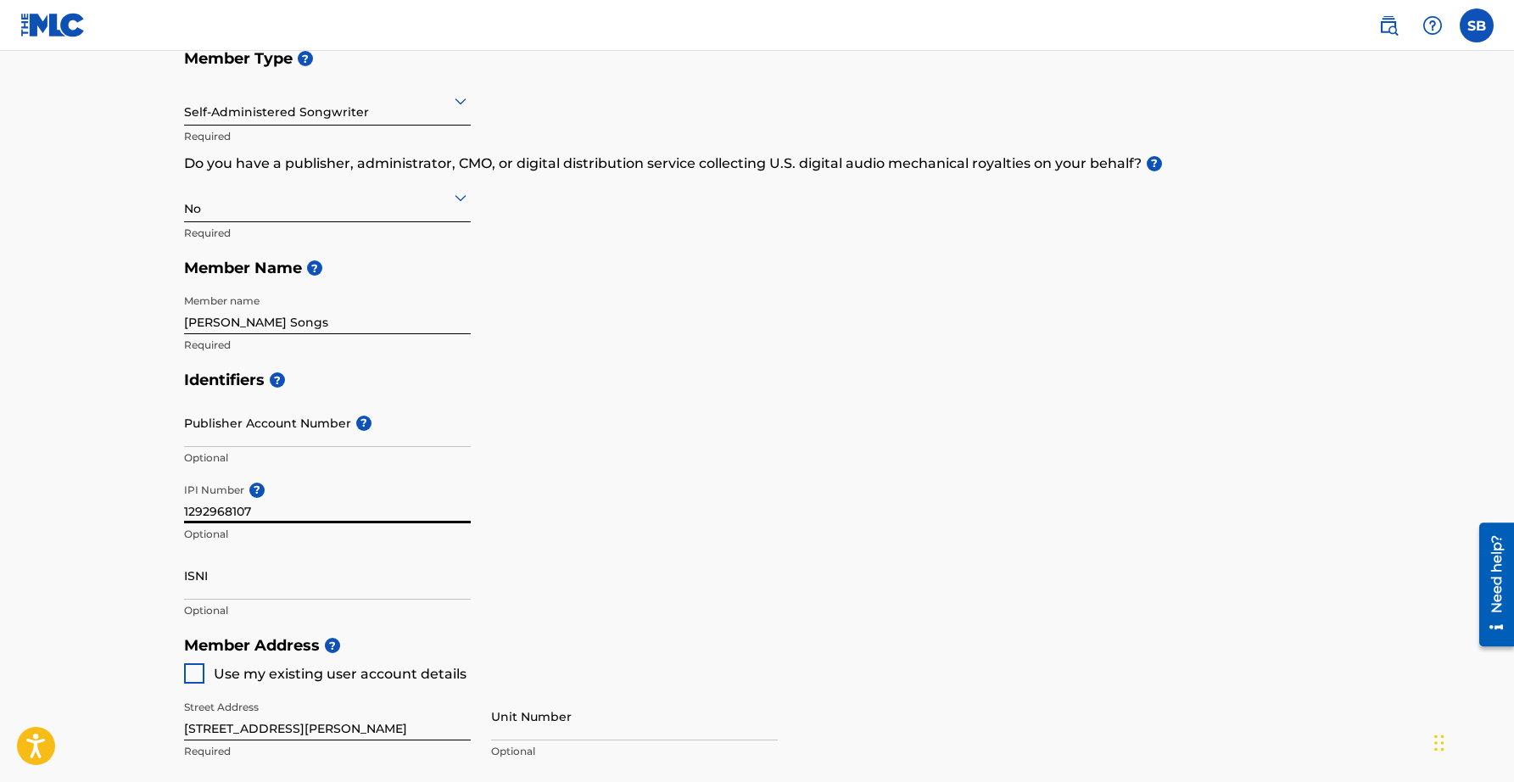
type input "1292968107"
click at [190, 674] on div at bounding box center [194, 673] width 20 height 20
type input "Bozeman"
type input "59718"
type input "406"
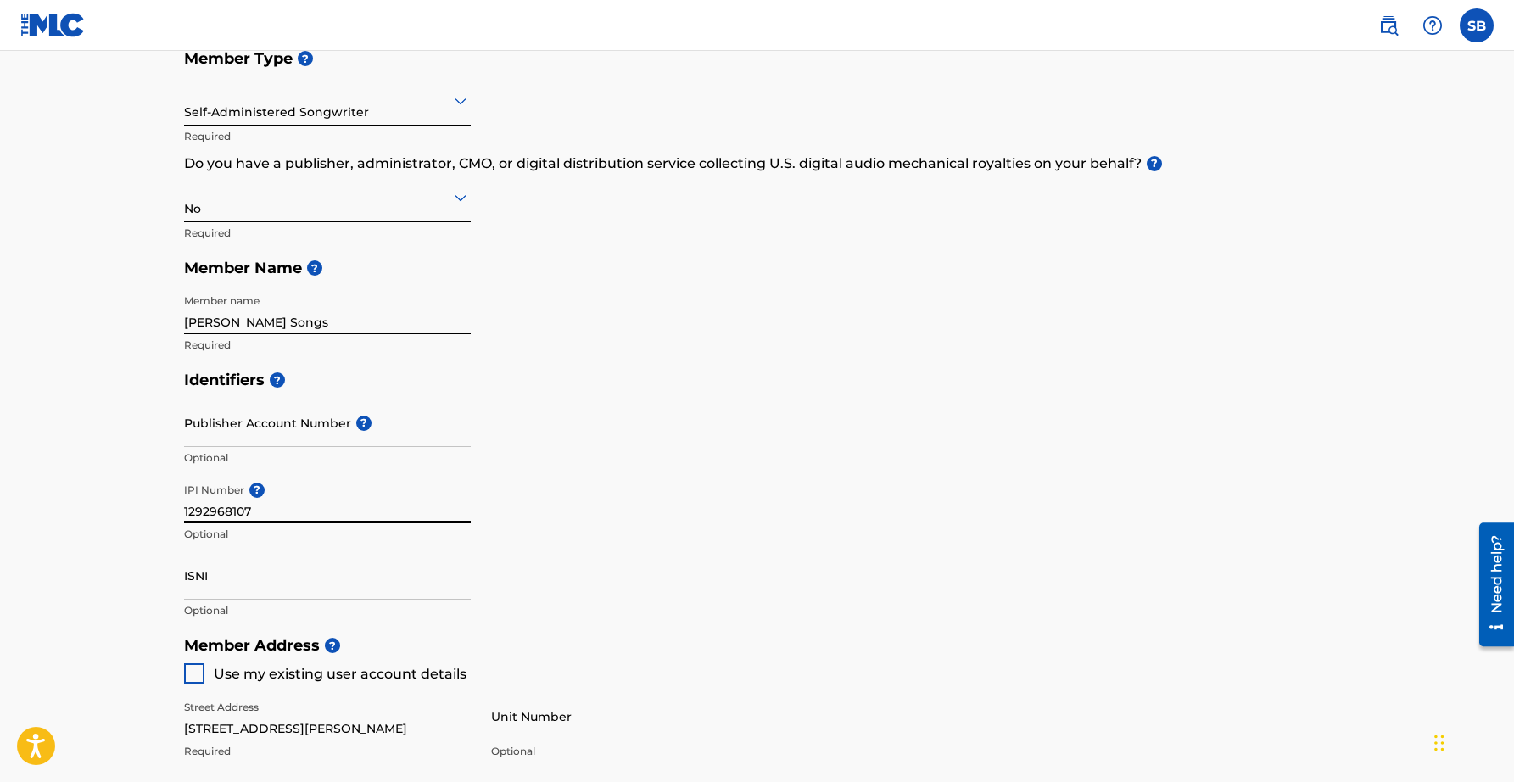
type input "5950365"
type input "[EMAIL_ADDRESS][DOMAIN_NAME]"
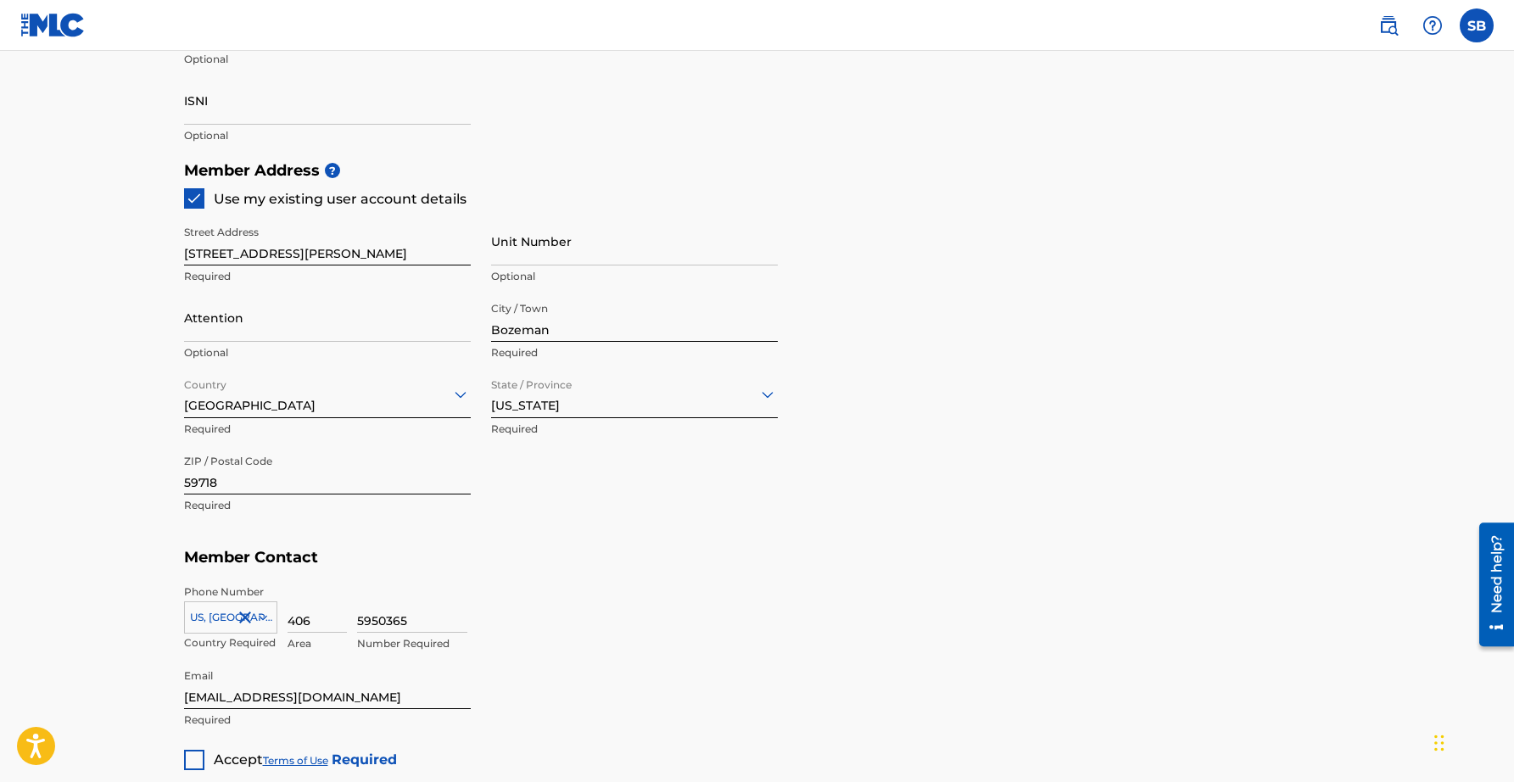
scroll to position [795, 0]
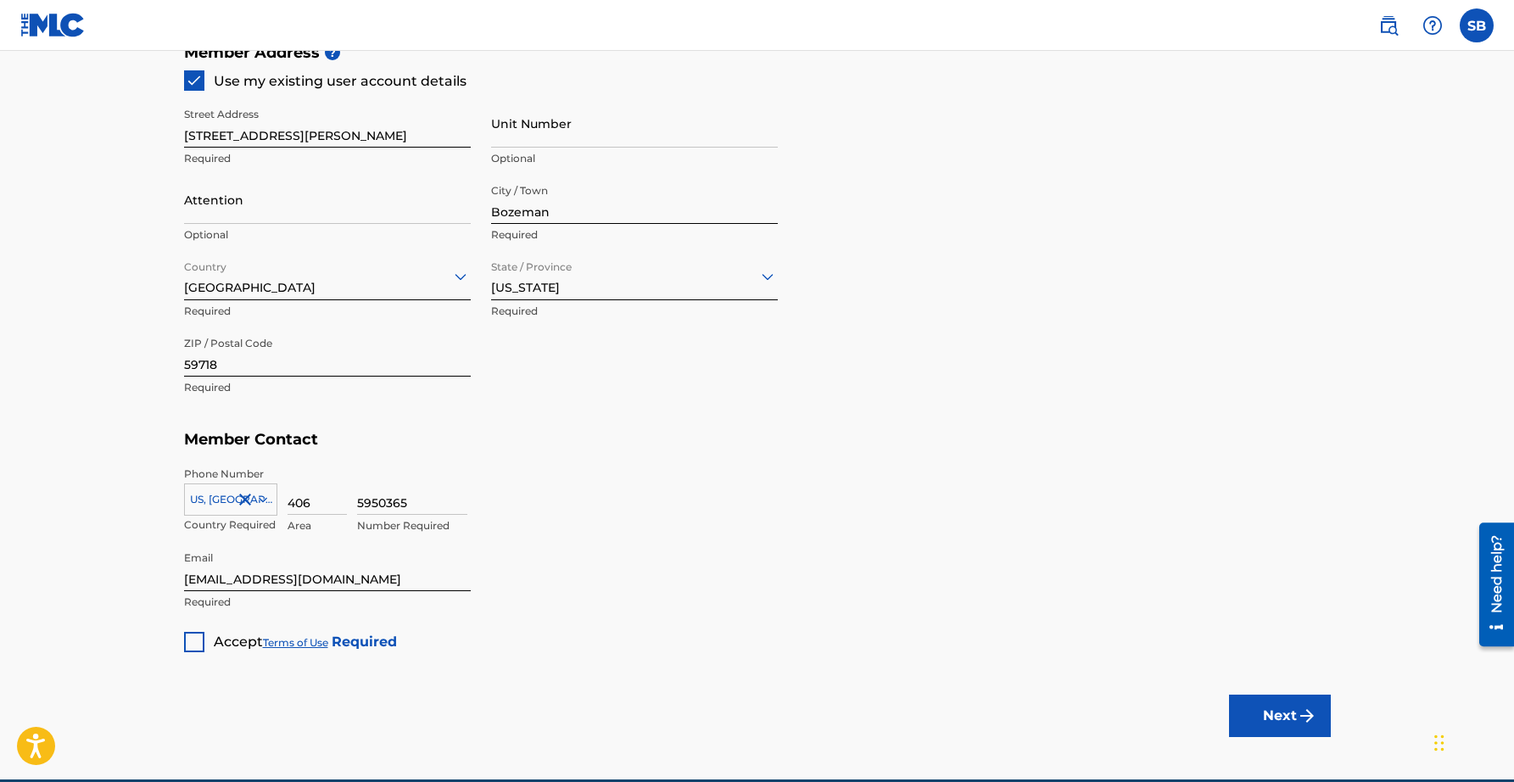
click at [191, 639] on div at bounding box center [194, 642] width 20 height 20
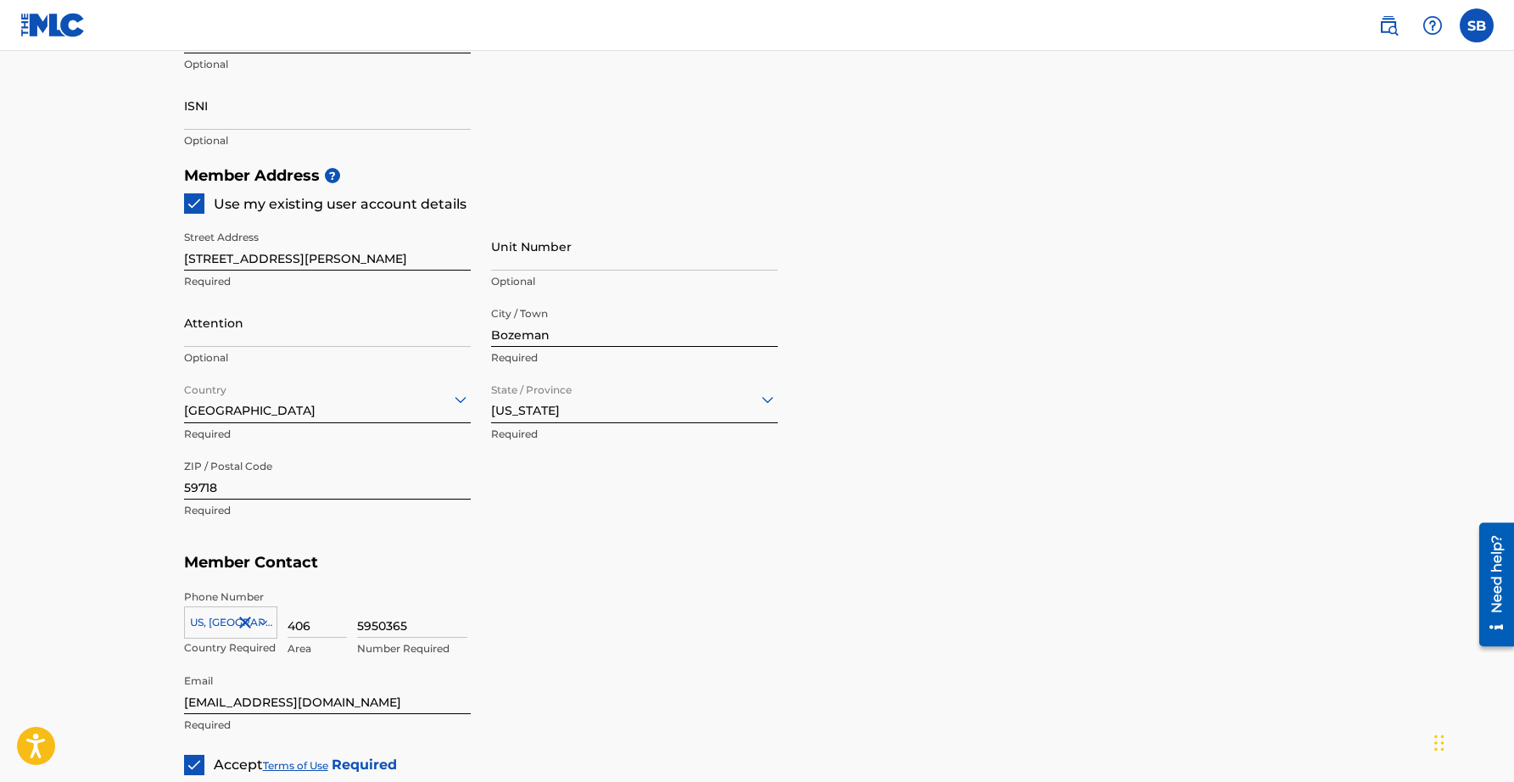
scroll to position [873, 0]
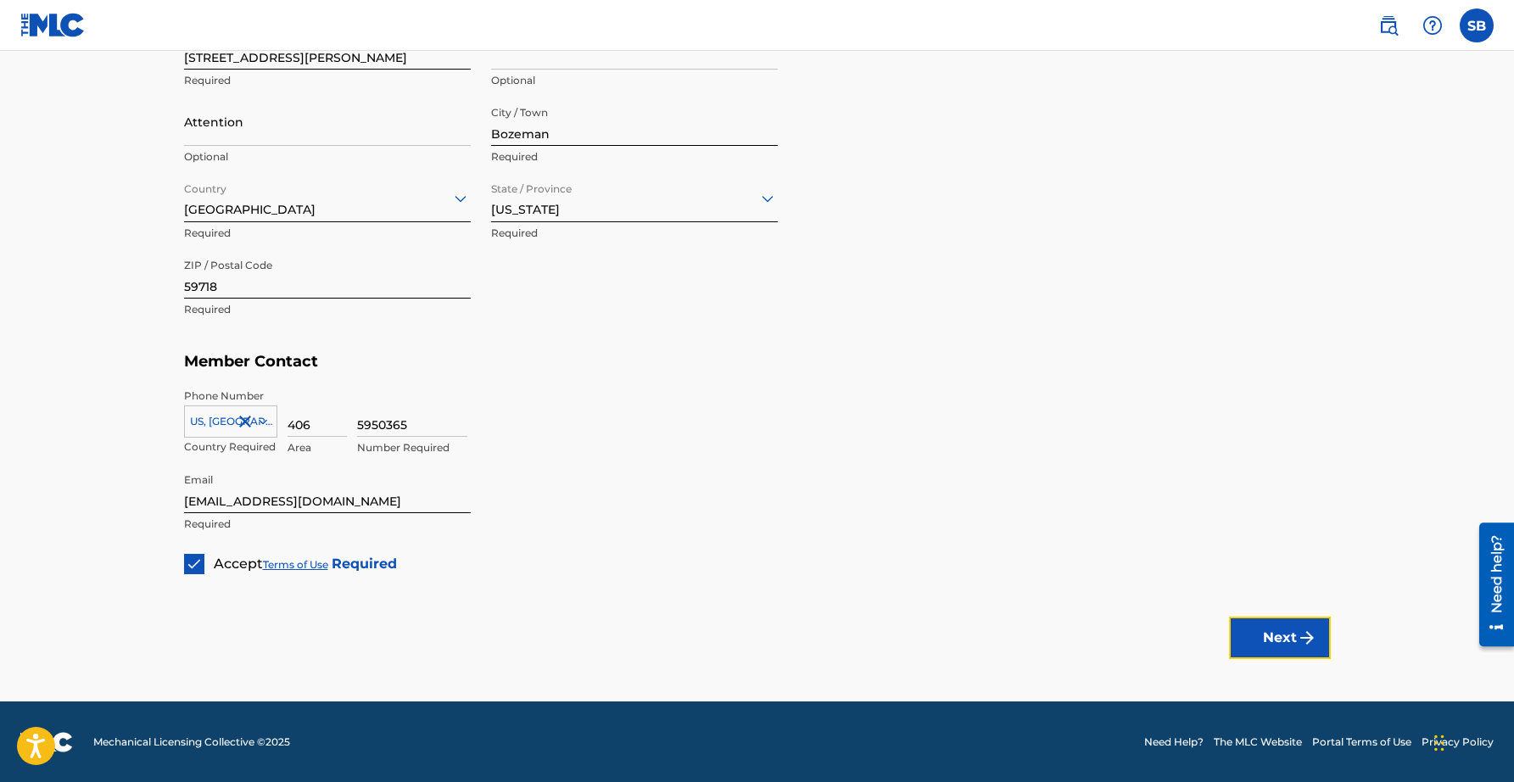
click at [1267, 644] on button "Next" at bounding box center [1280, 637] width 102 height 42
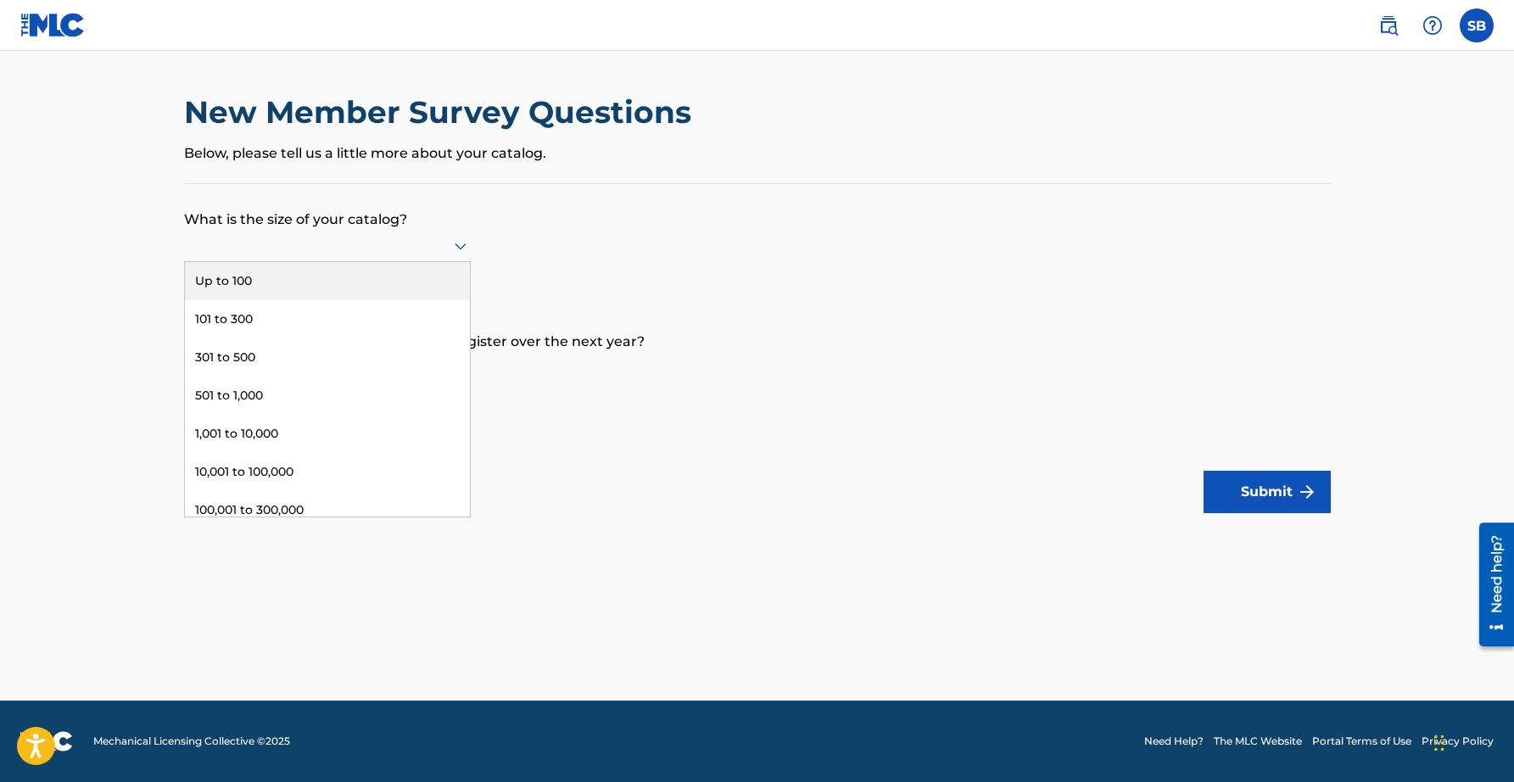
click at [460, 235] on div at bounding box center [327, 245] width 287 height 21
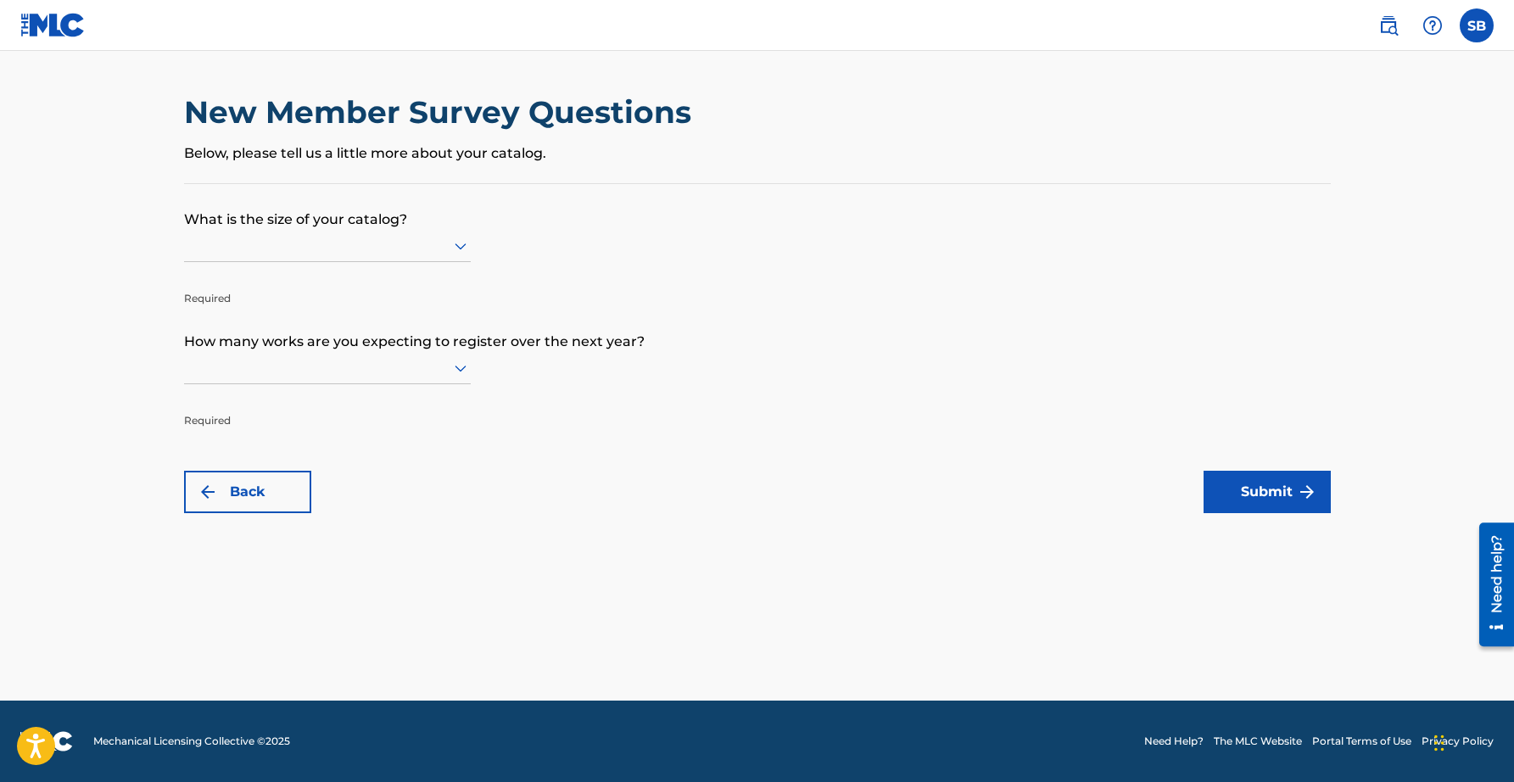
click at [521, 220] on p "What is the size of your catalog?" at bounding box center [757, 207] width 1146 height 46
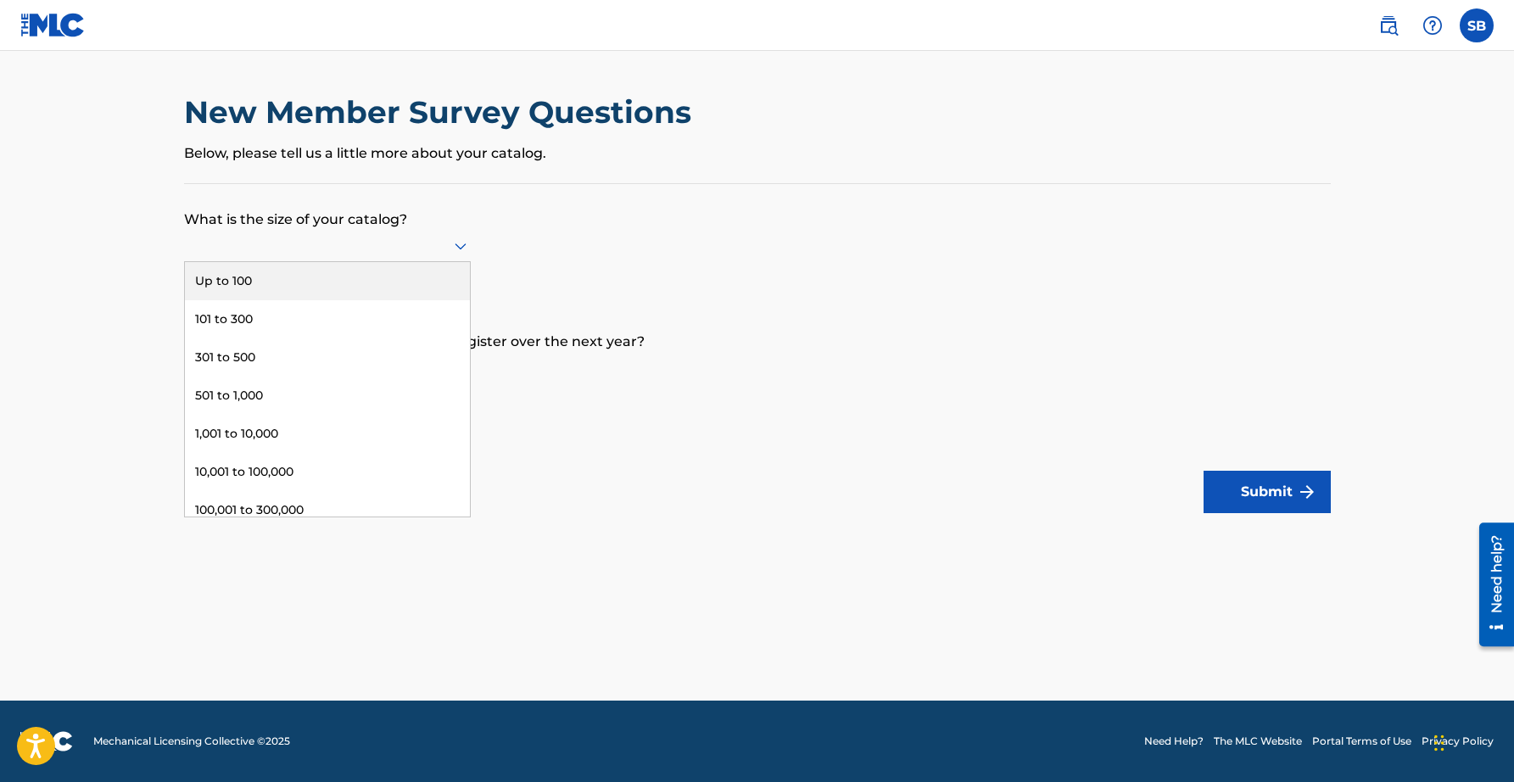
click at [443, 245] on div at bounding box center [327, 245] width 287 height 21
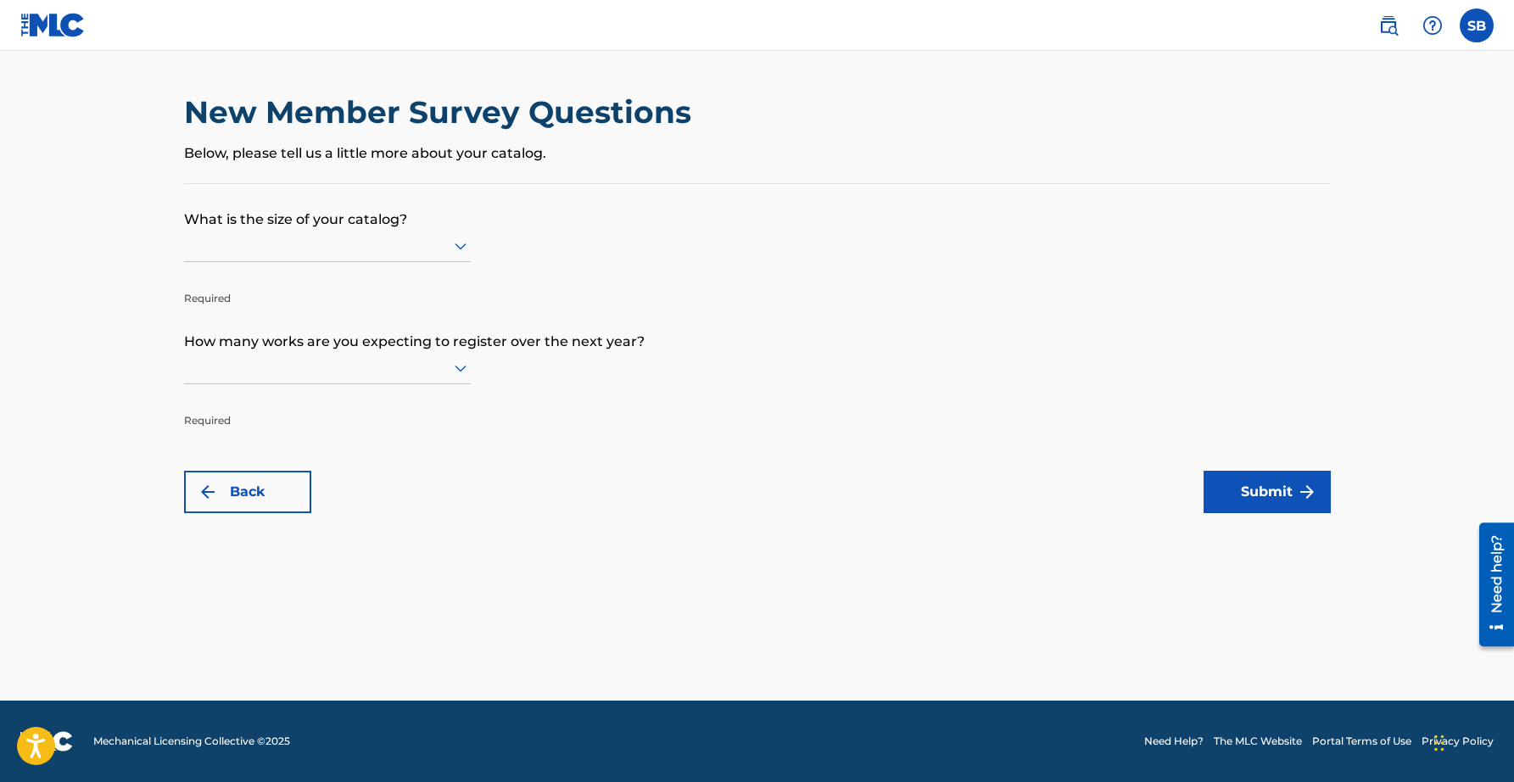
click at [564, 215] on p "What is the size of your catalog?" at bounding box center [757, 207] width 1146 height 46
click at [464, 243] on icon at bounding box center [460, 246] width 20 height 20
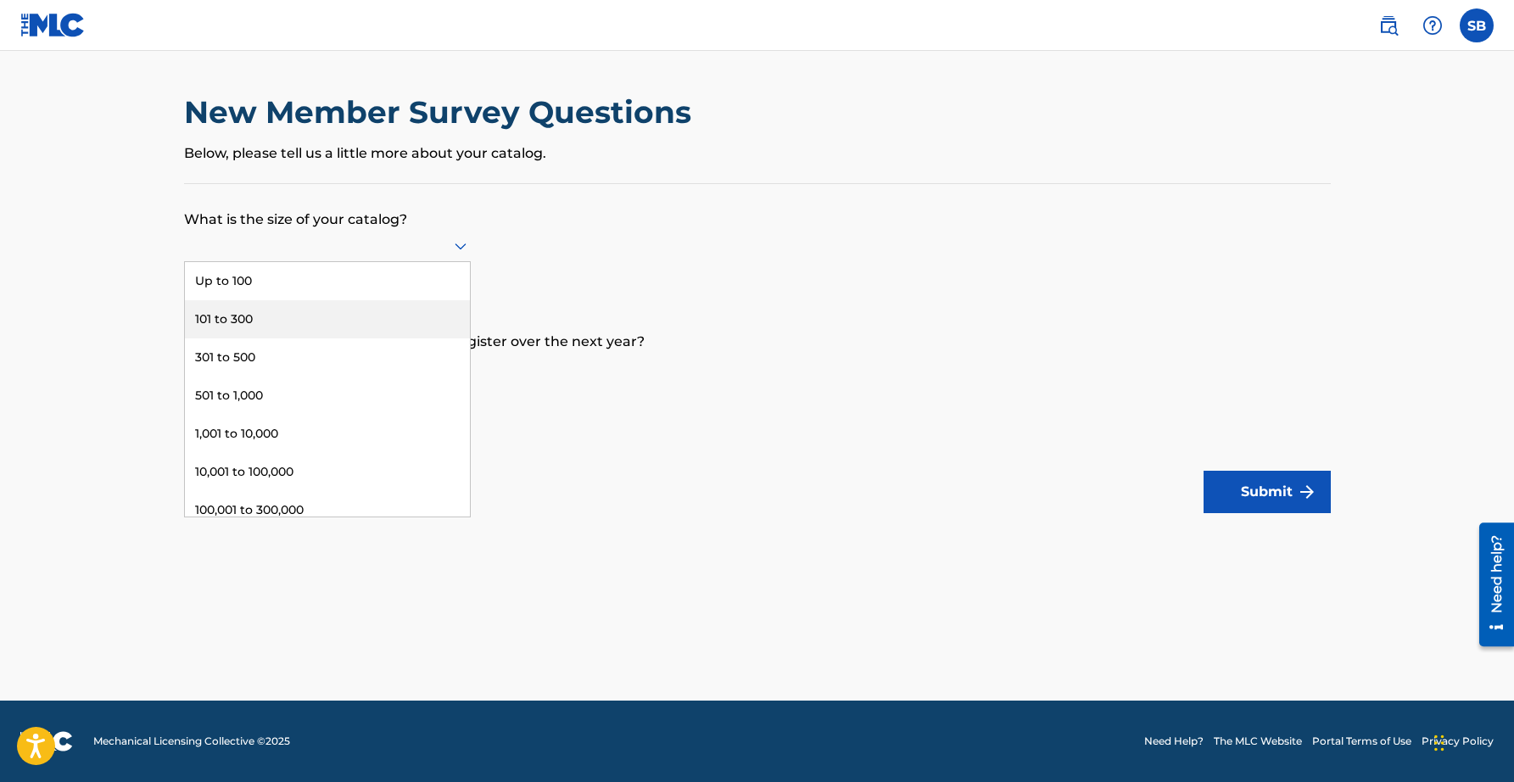
click at [431, 305] on div "101 to 300" at bounding box center [327, 319] width 285 height 38
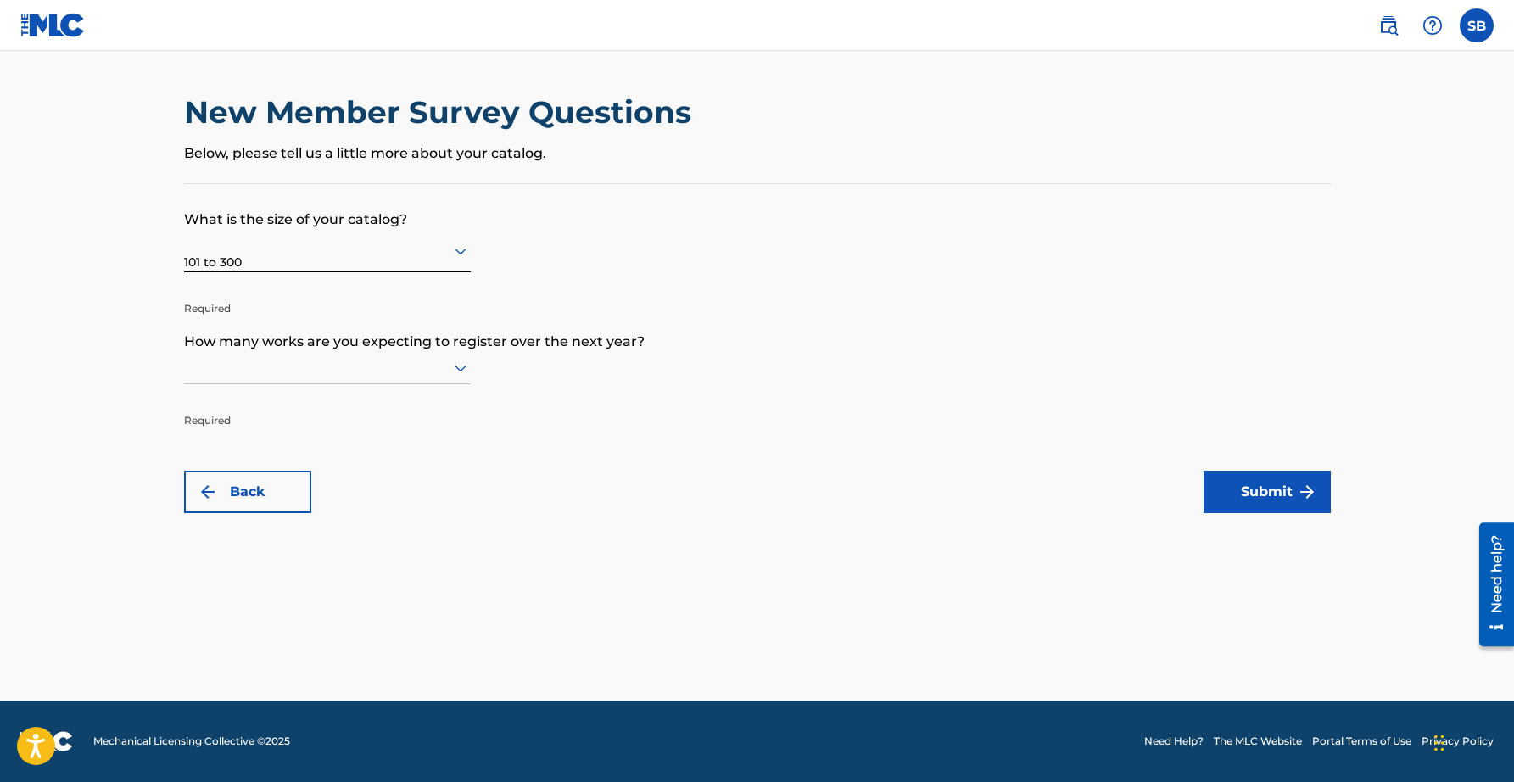
click at [455, 367] on icon at bounding box center [461, 368] width 12 height 7
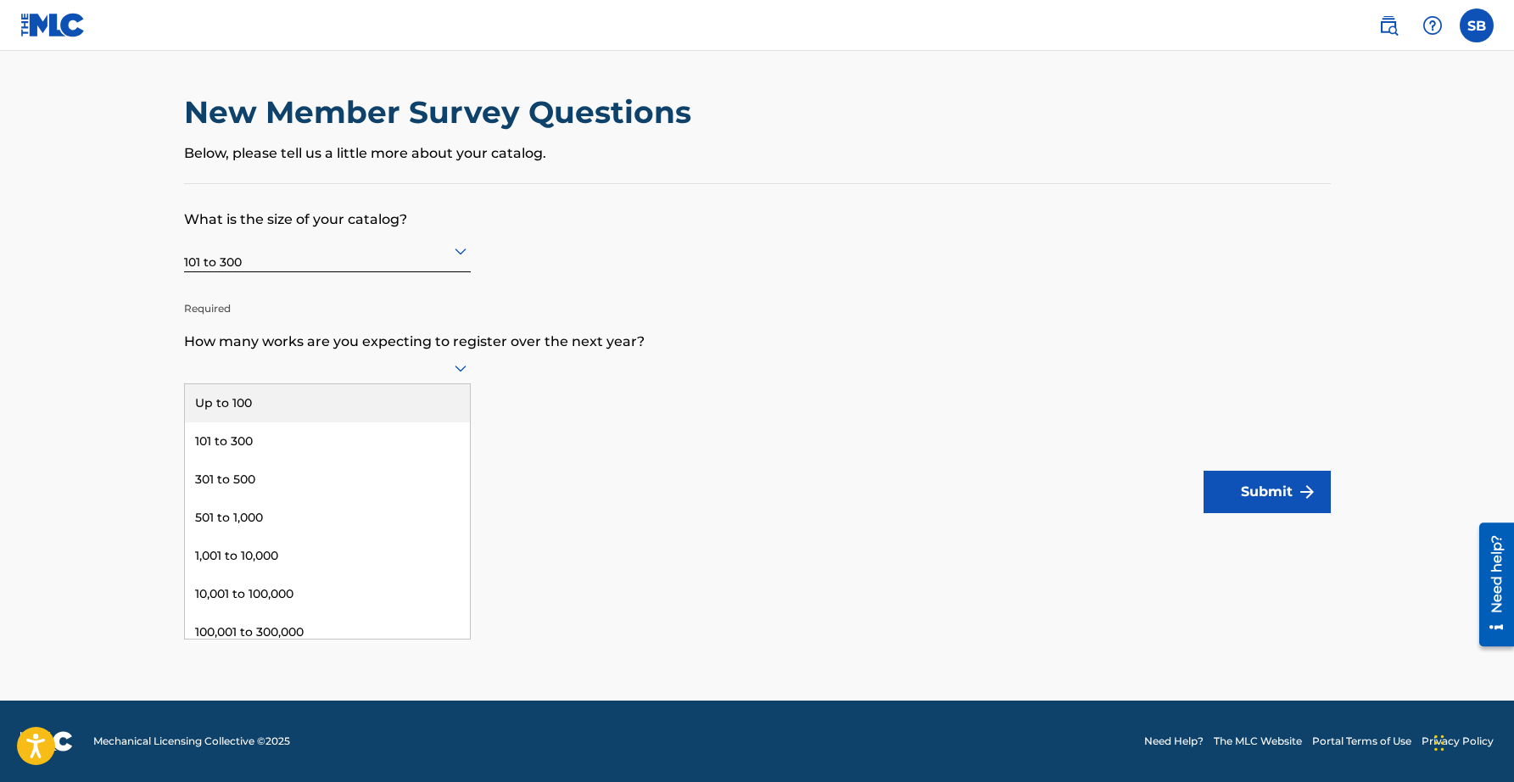
click at [390, 397] on div "Up to 100" at bounding box center [327, 403] width 285 height 38
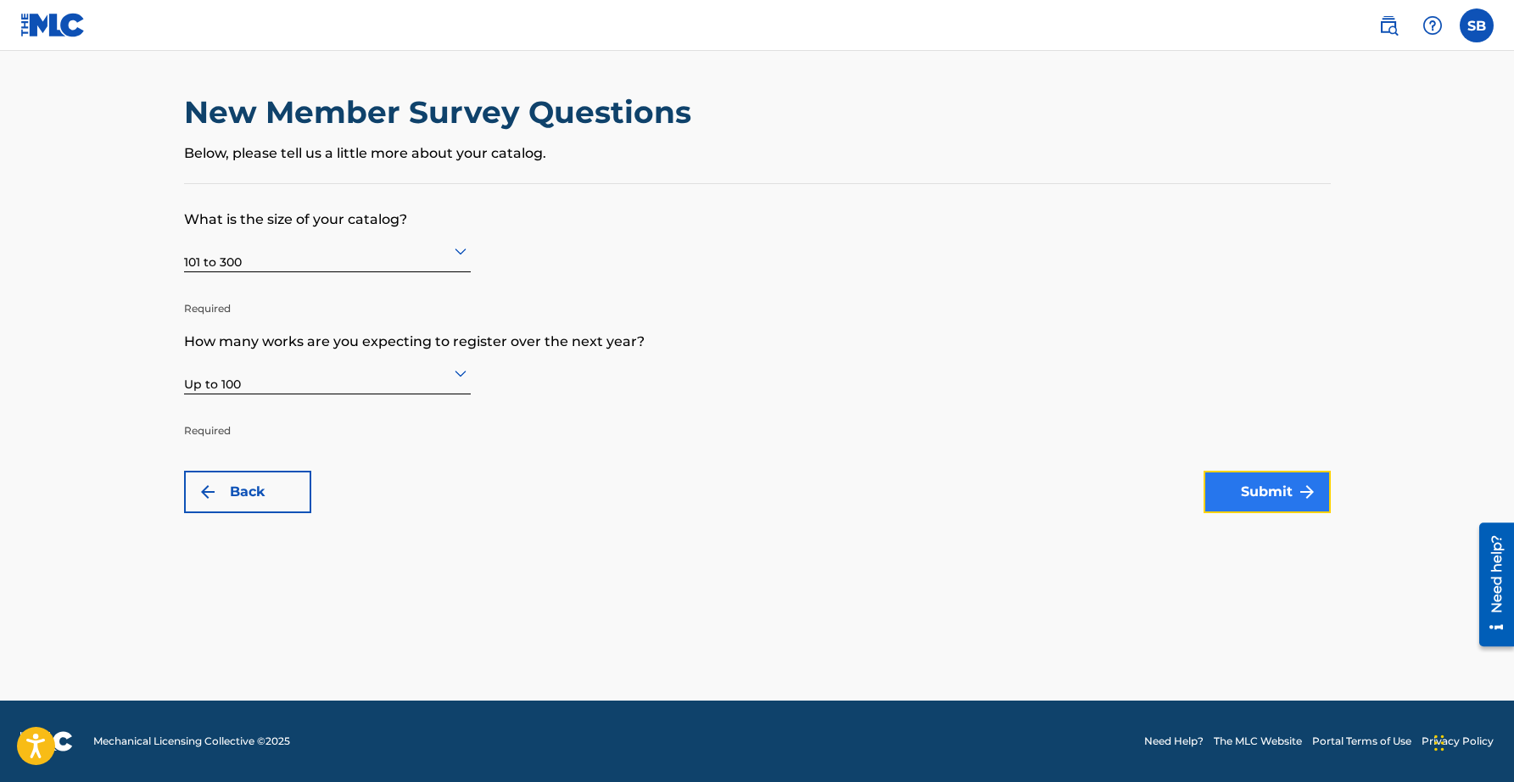
click at [1304, 505] on button "Submit" at bounding box center [1266, 492] width 127 height 42
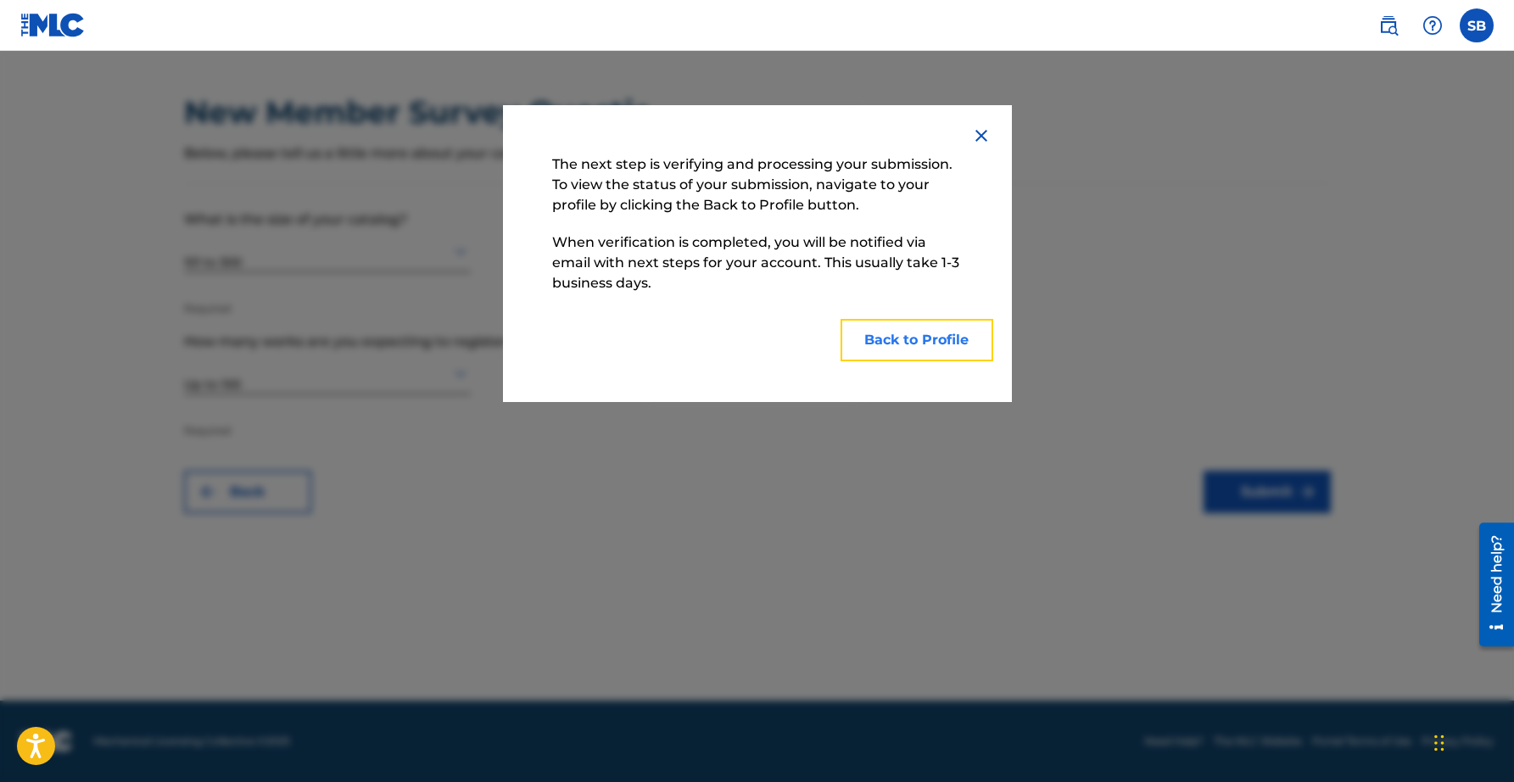
click at [956, 343] on button "Back to Profile" at bounding box center [916, 340] width 153 height 42
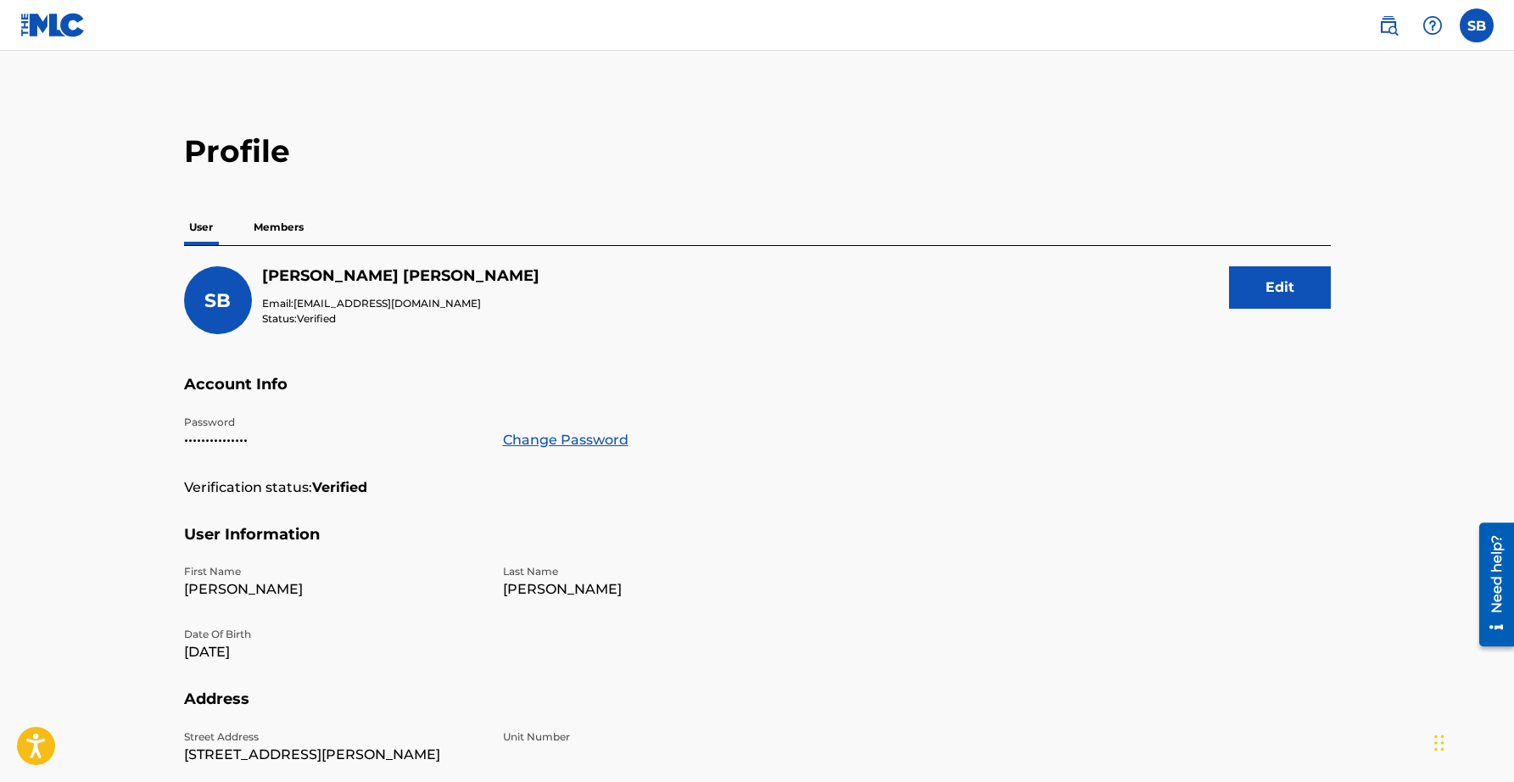
click at [291, 222] on p "Members" at bounding box center [278, 227] width 60 height 36
